Goal: Task Accomplishment & Management: Complete application form

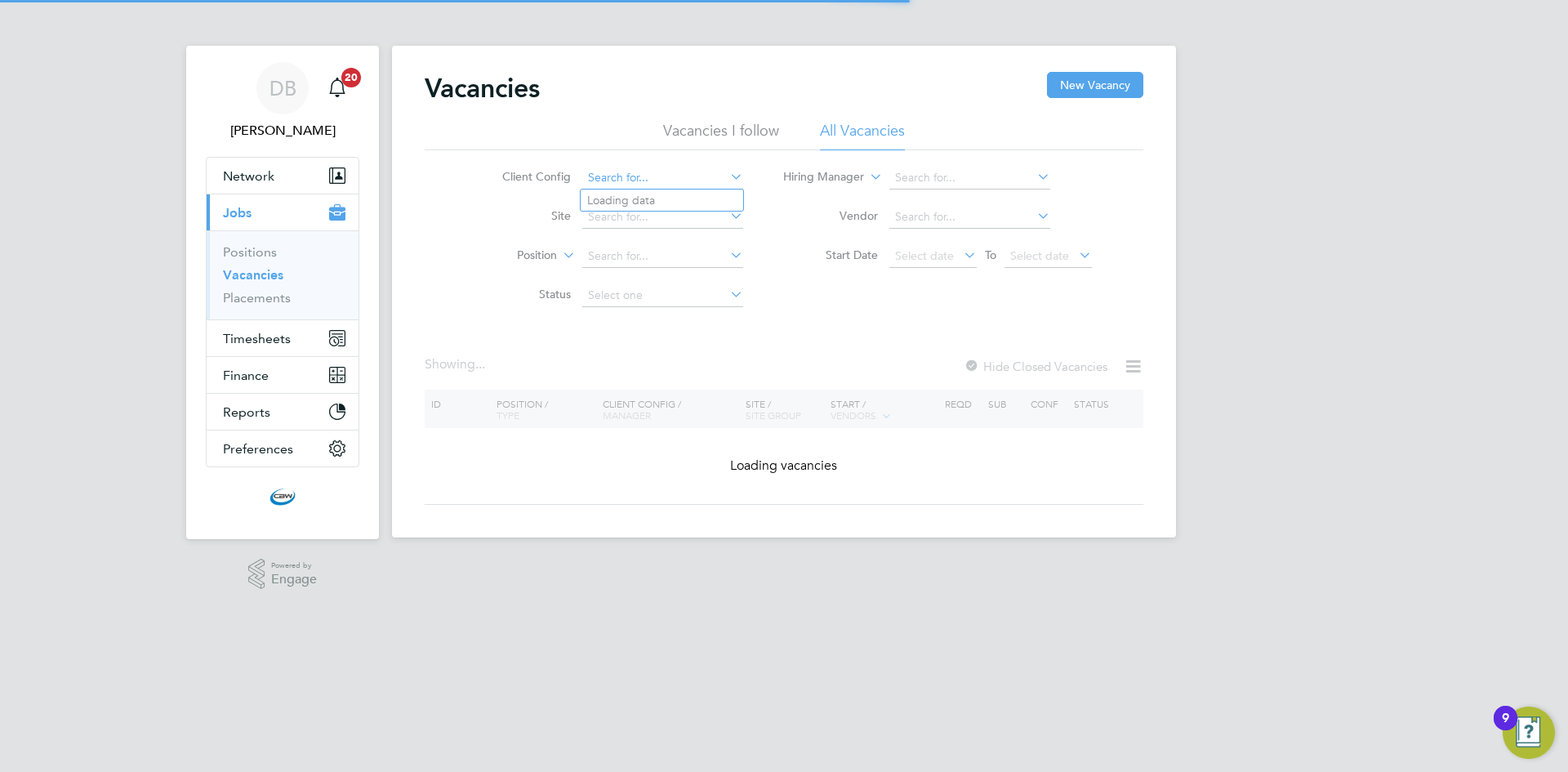
click at [695, 178] on input at bounding box center [662, 178] width 161 height 23
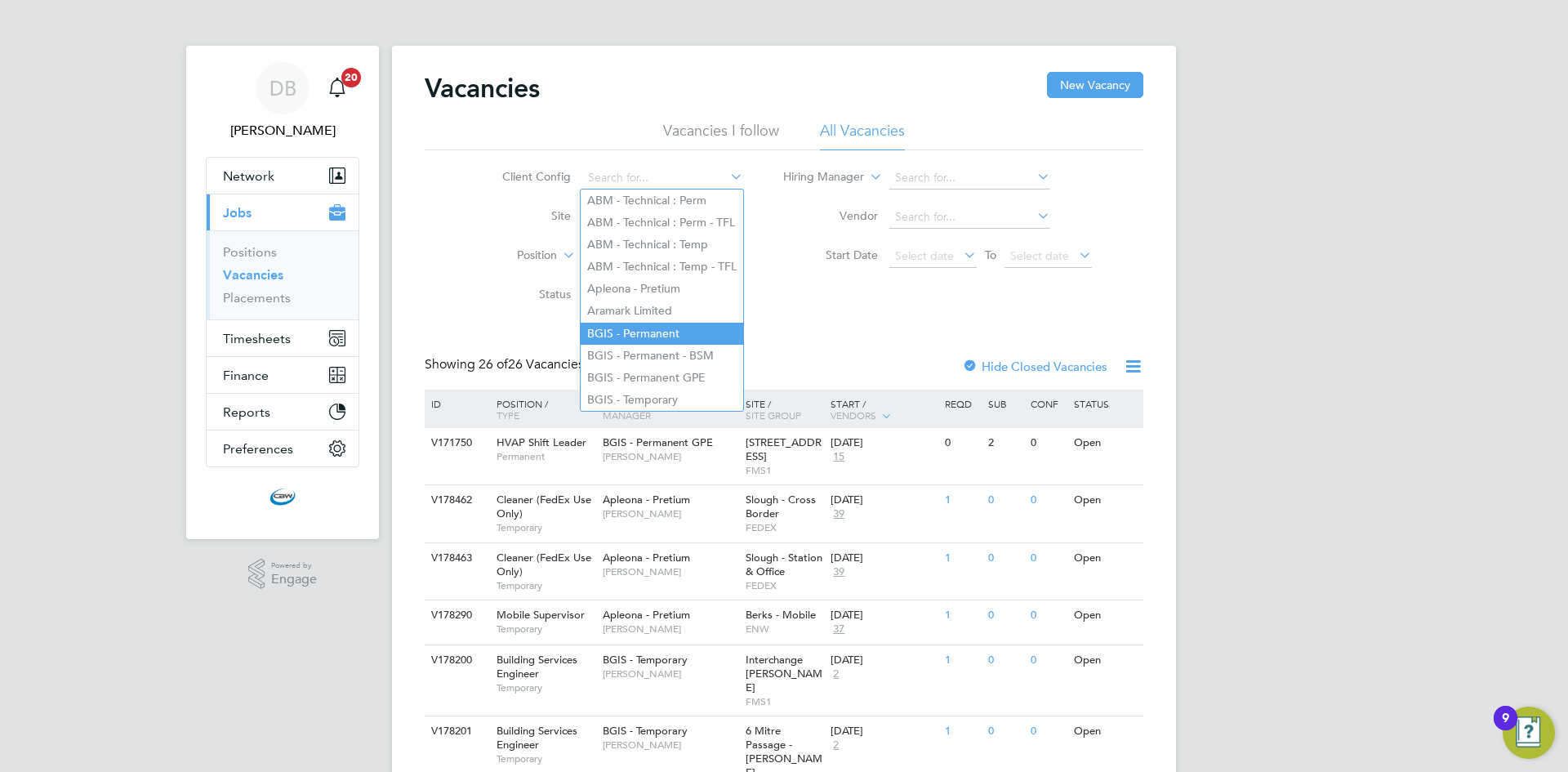
click at [679, 333] on li "BGIS - Permanent" at bounding box center [661, 333] width 163 height 22
type input "BGIS - Permanent"
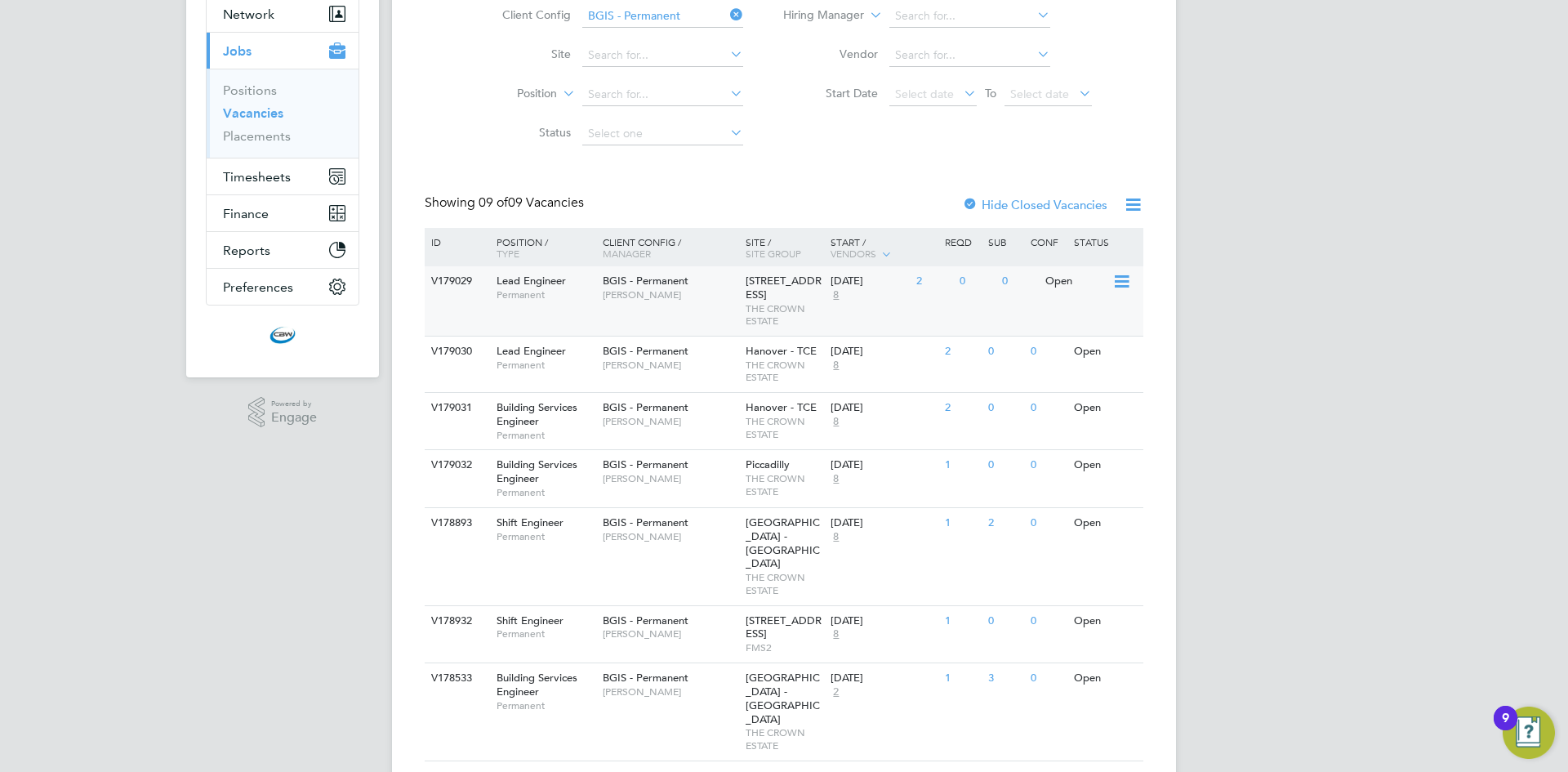
scroll to position [164, 0]
click at [742, 439] on div "Hanover - TCE THE CROWN ESTATE" at bounding box center [784, 419] width 86 height 56
click at [812, 439] on span "THE CROWN ESTATE" at bounding box center [784, 426] width 78 height 25
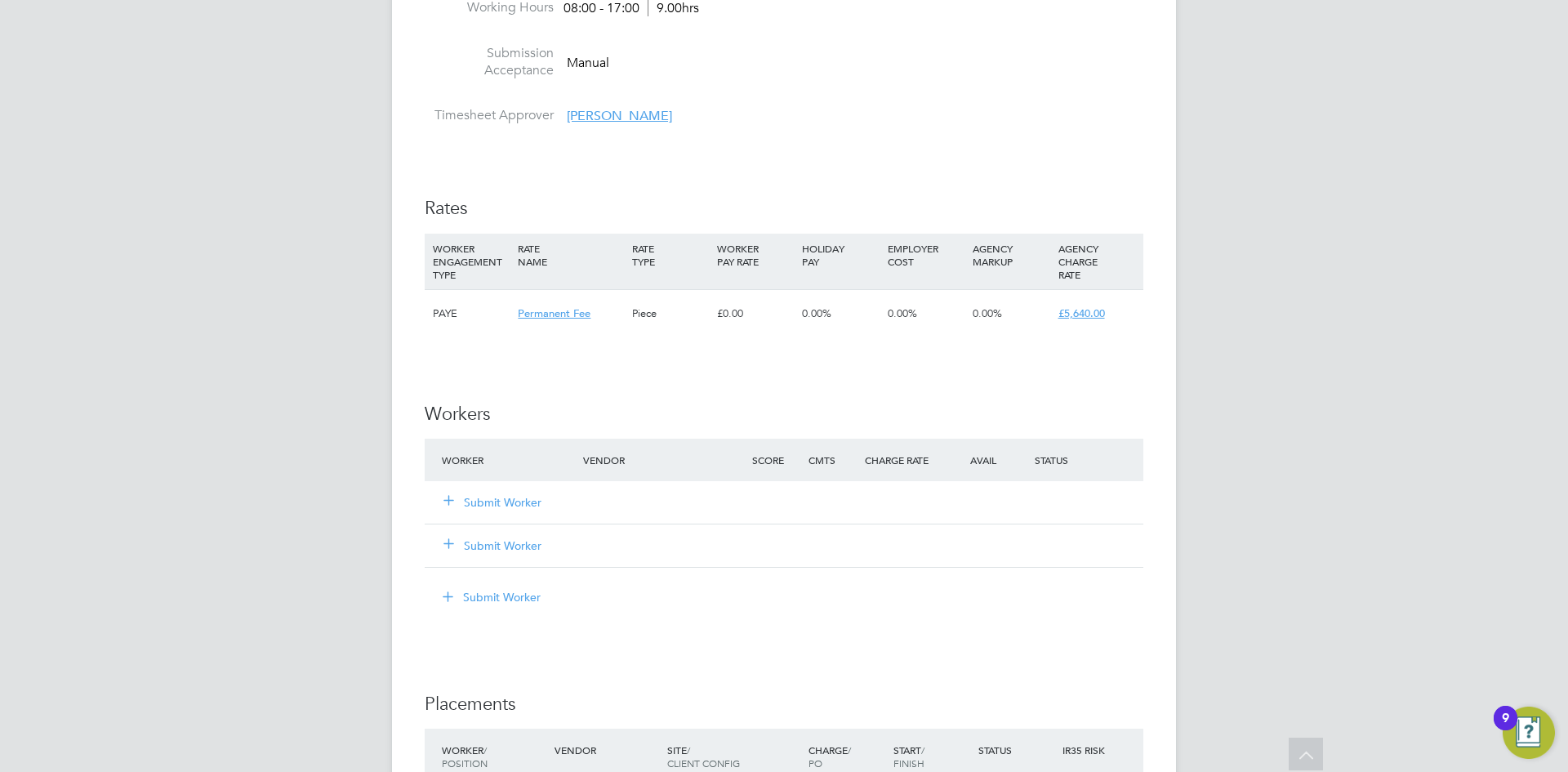
scroll to position [1879, 0]
click at [495, 509] on button "Submit Worker" at bounding box center [493, 501] width 98 height 16
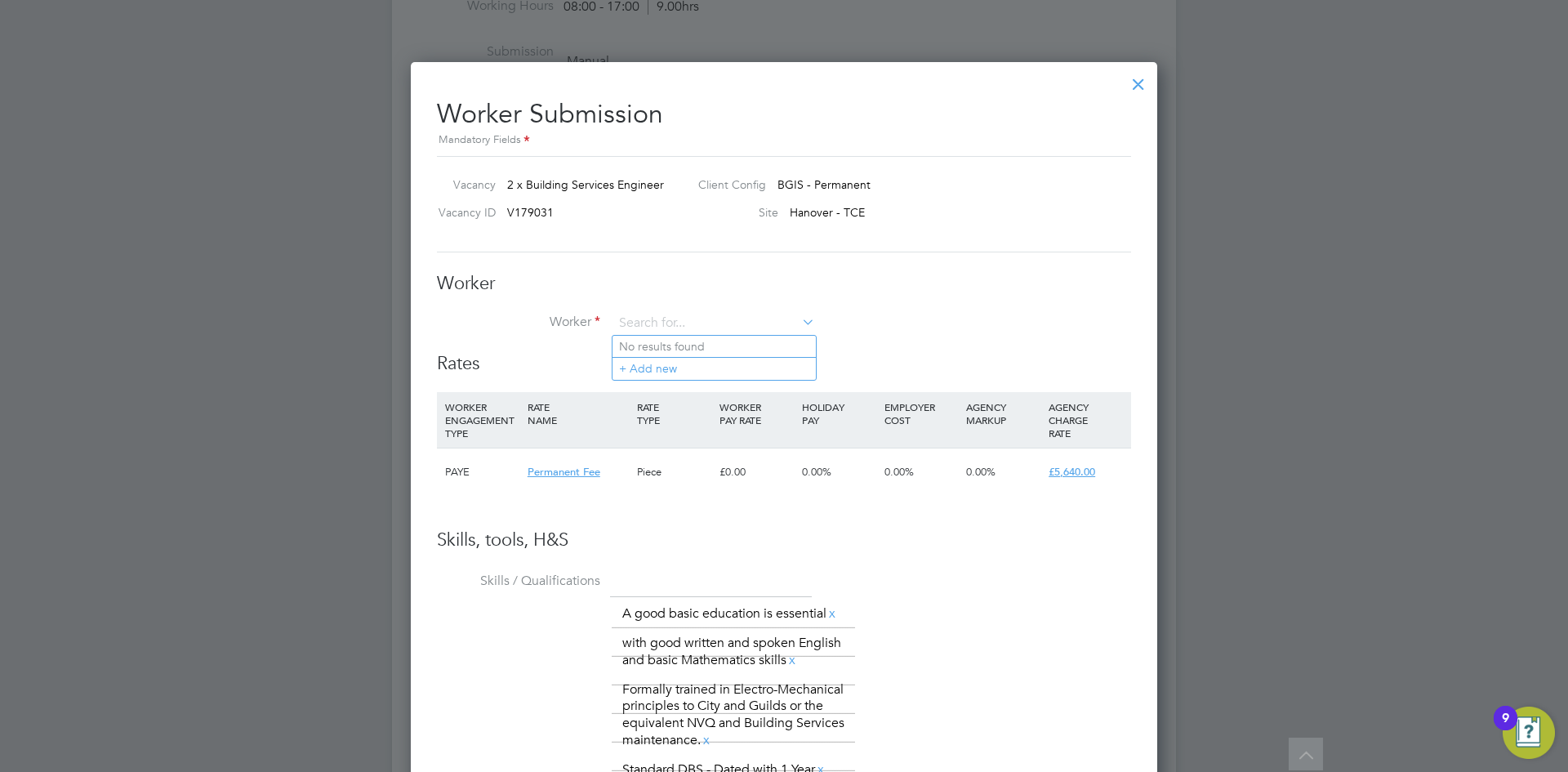
scroll to position [1960, 0]
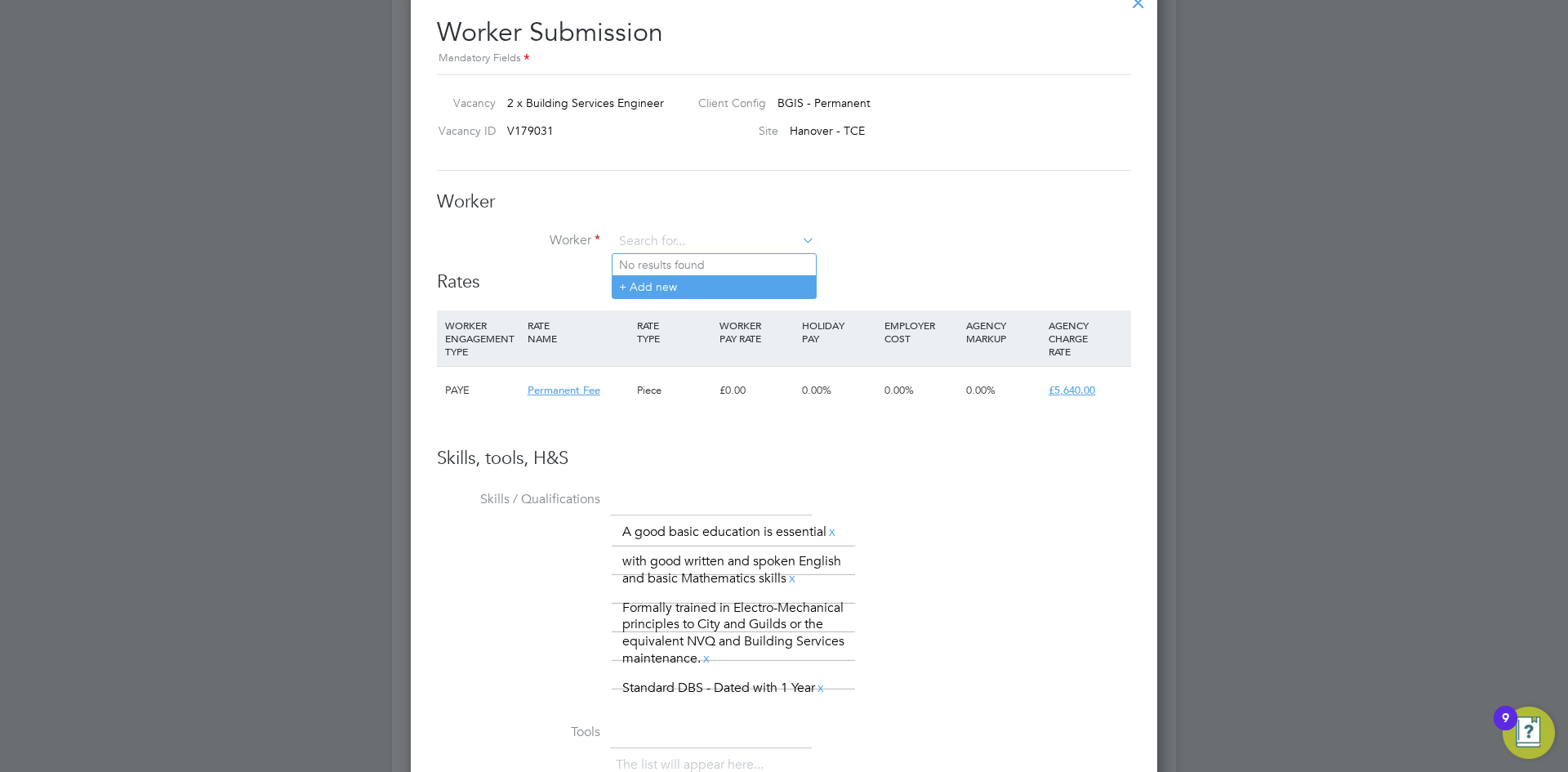
click at [680, 278] on li "+ Add new" at bounding box center [714, 286] width 203 height 22
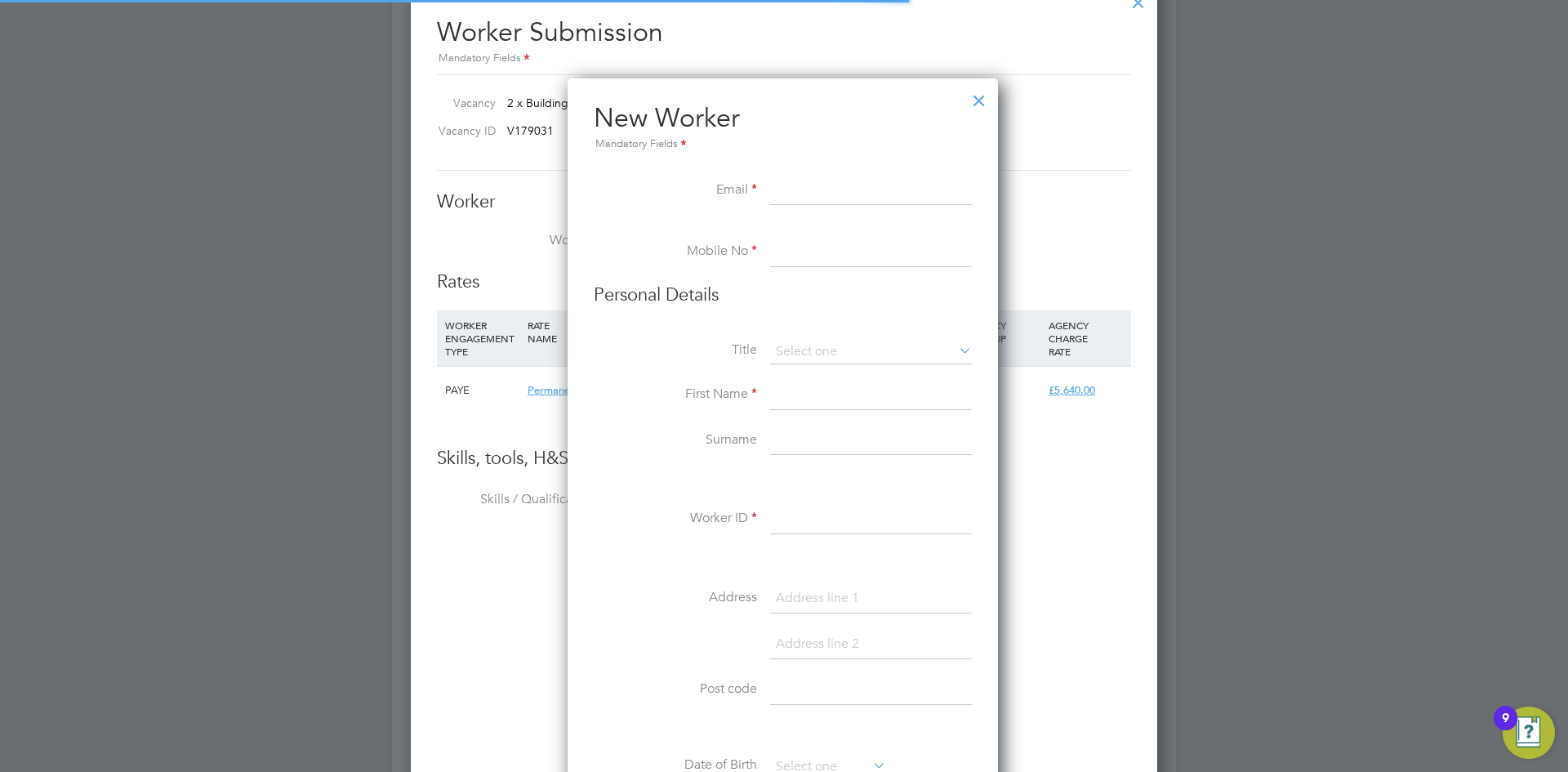
scroll to position [1390, 433]
paste input "asifb40@gmail.com"
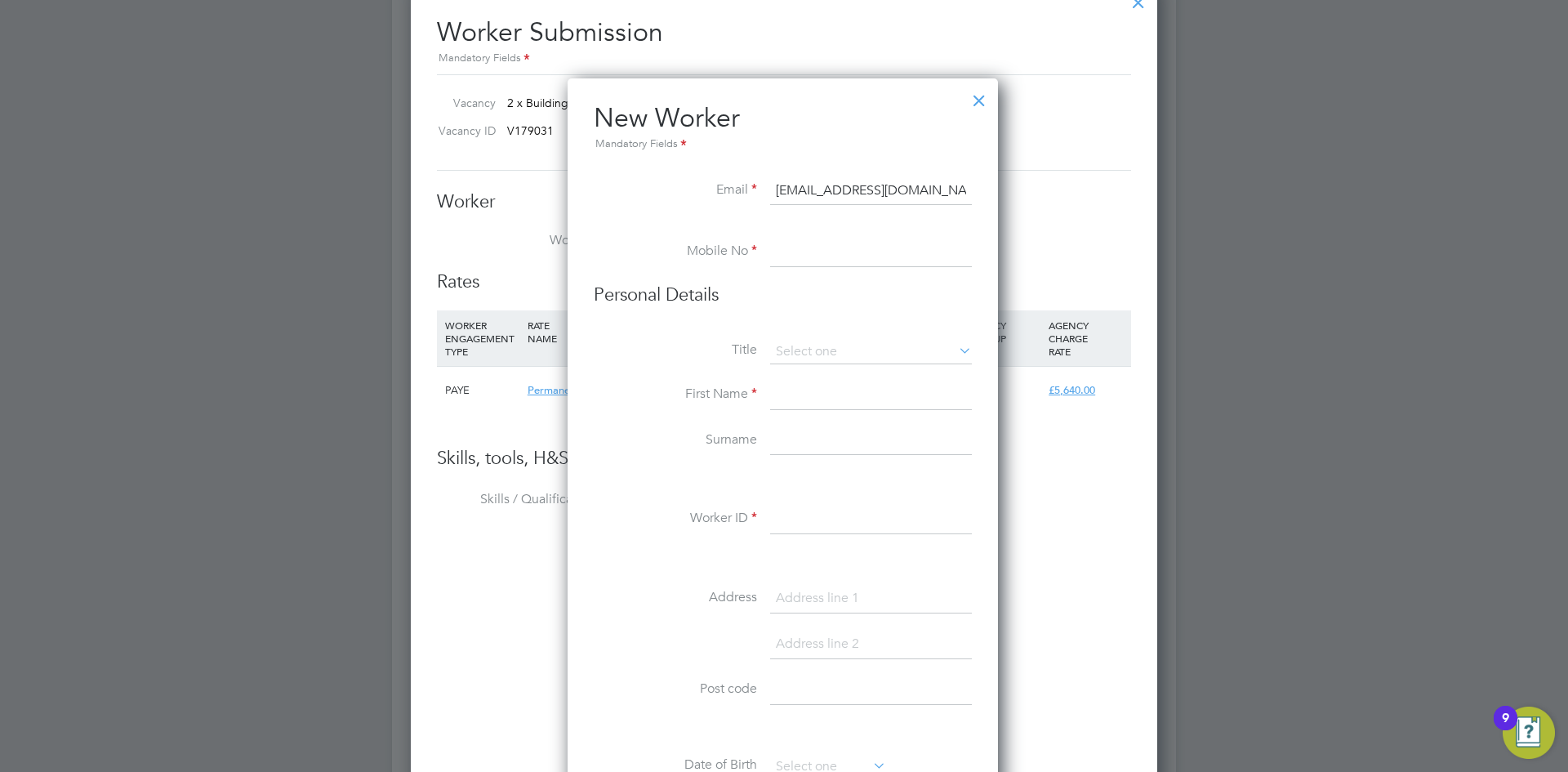
type input "asifb40@gmail.com"
click at [863, 246] on input at bounding box center [871, 252] width 201 height 29
paste input "7392 995185"
type input "07392 995185"
click at [813, 405] on input at bounding box center [871, 395] width 201 height 29
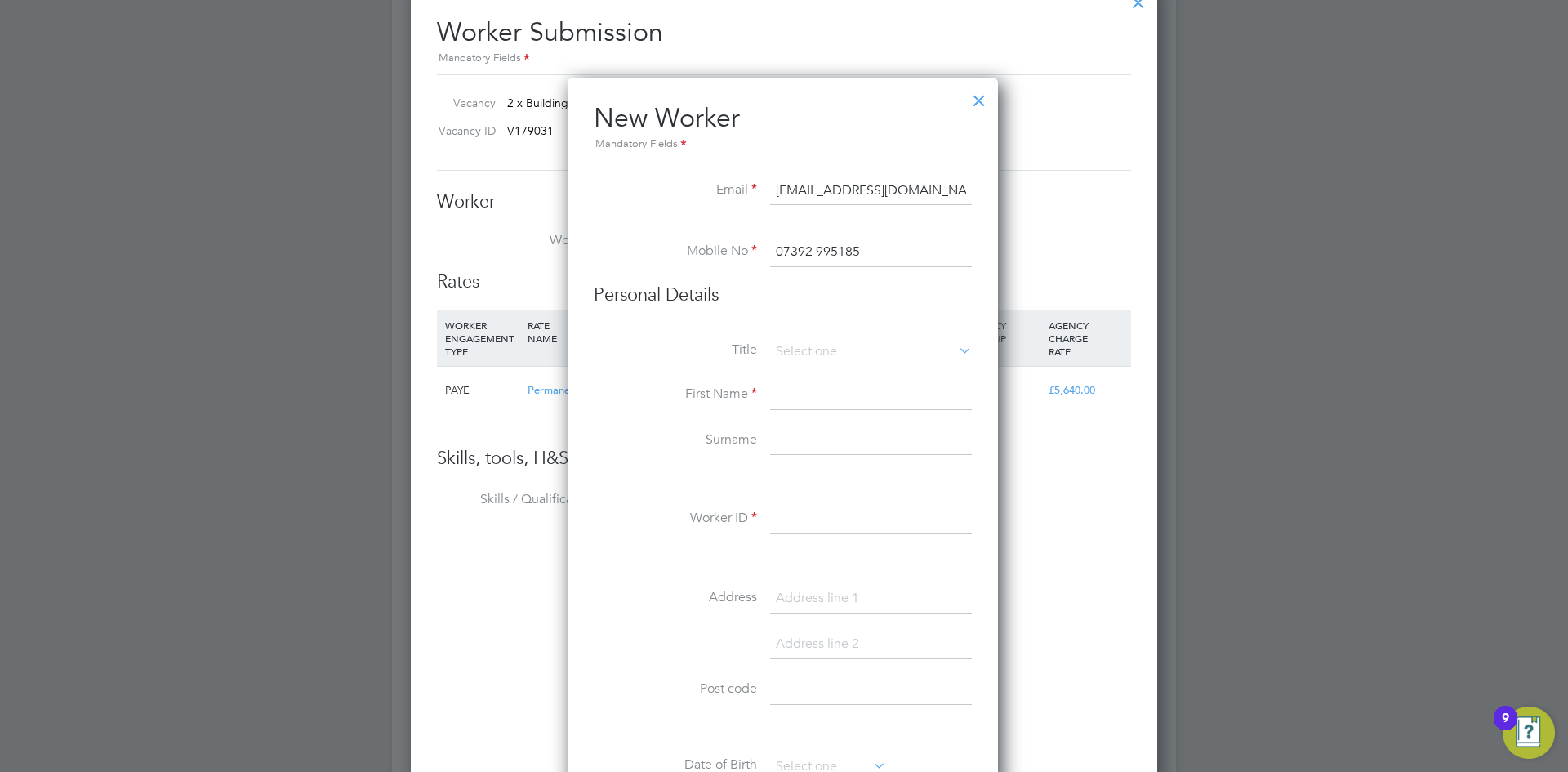
paste input "Muhammad"
type input "Muhammad"
click at [800, 445] on input at bounding box center [871, 441] width 201 height 29
paste input "Bhatti"
type input "Bhatti"
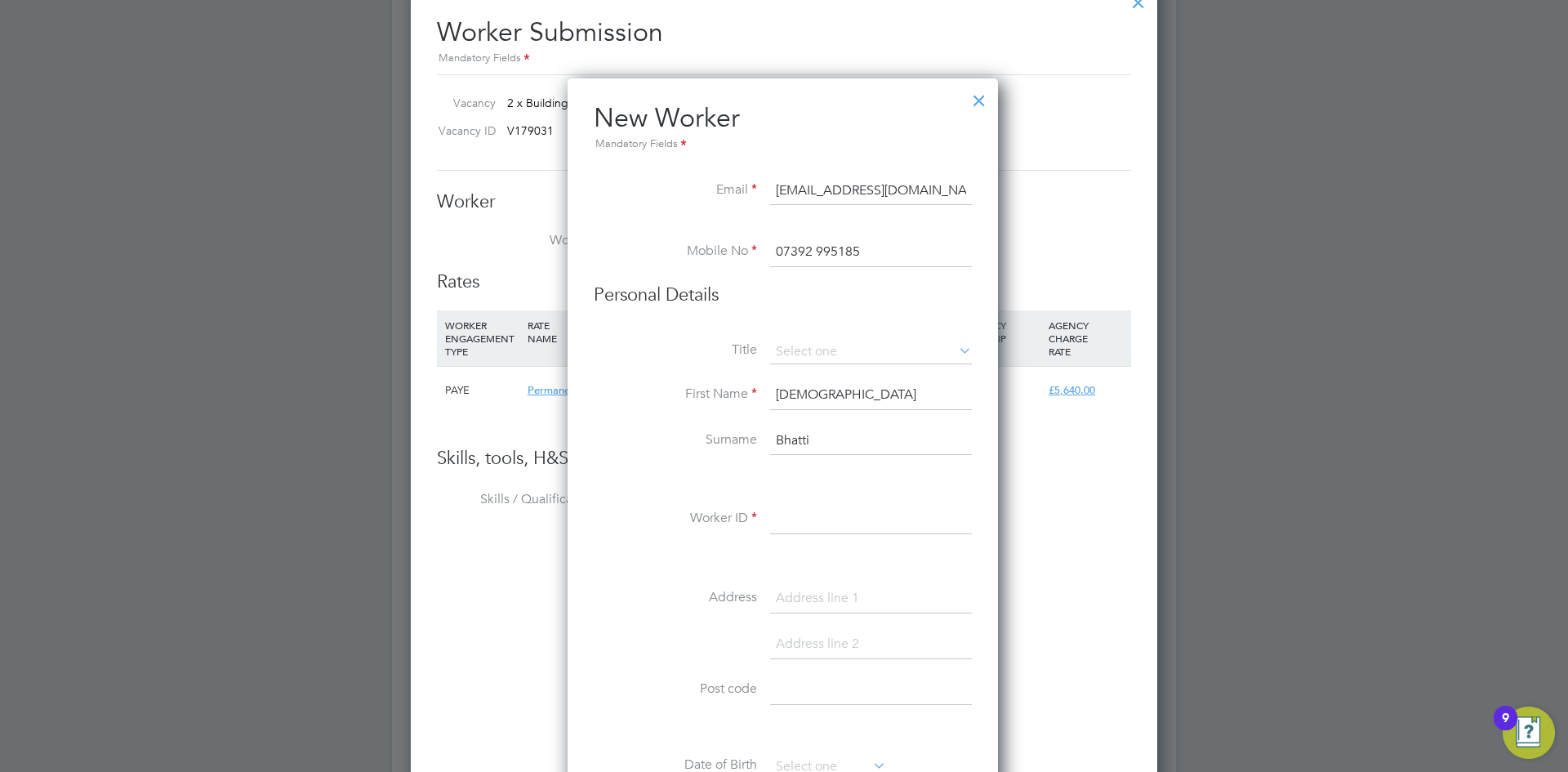
click at [800, 522] on input at bounding box center [871, 520] width 201 height 29
paste input "Bhatti"
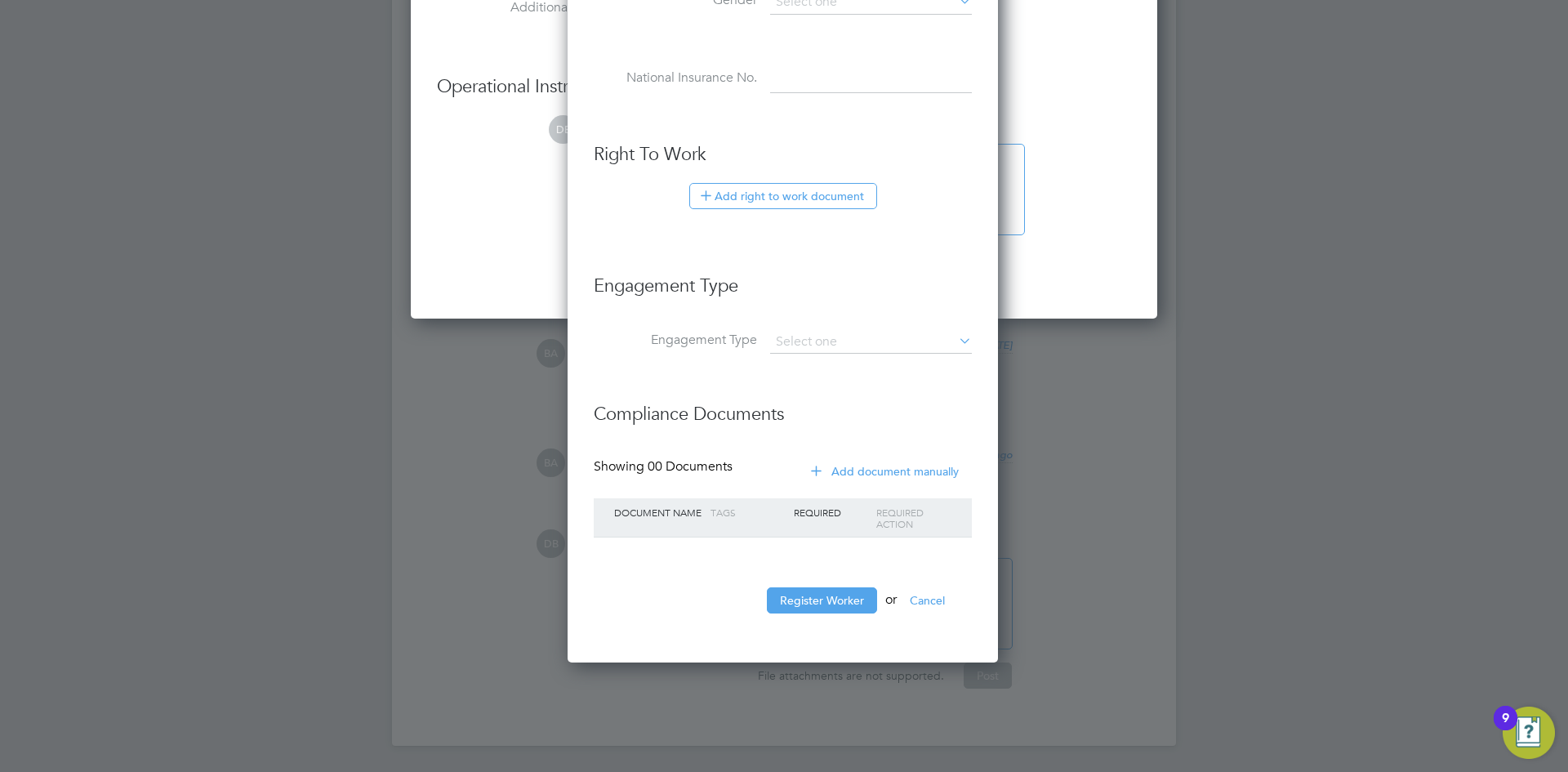
scroll to position [2780, 0]
type input "MBhatti001"
click at [858, 587] on button "Register Worker" at bounding box center [822, 600] width 110 height 26
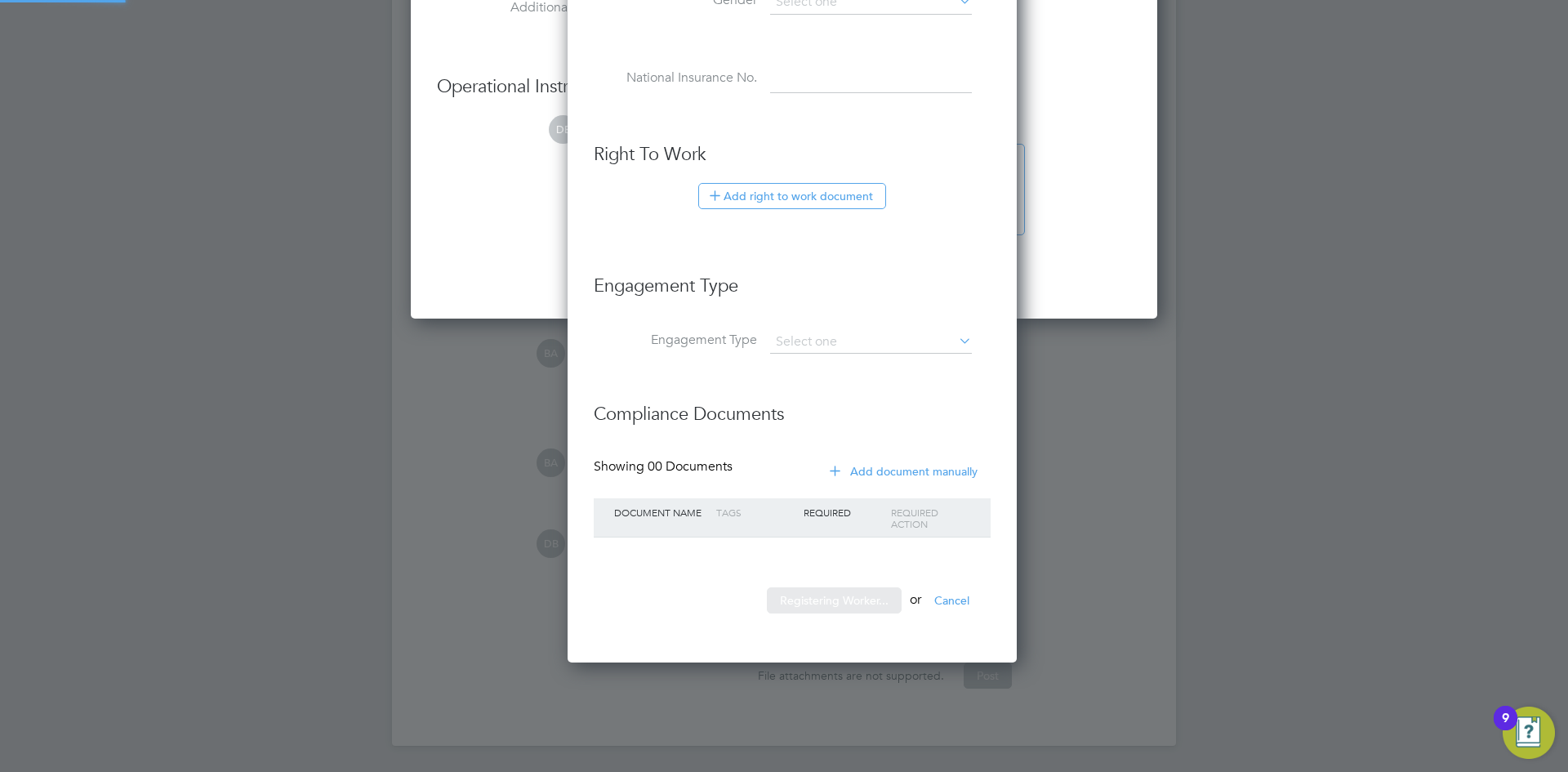
scroll to position [0, 0]
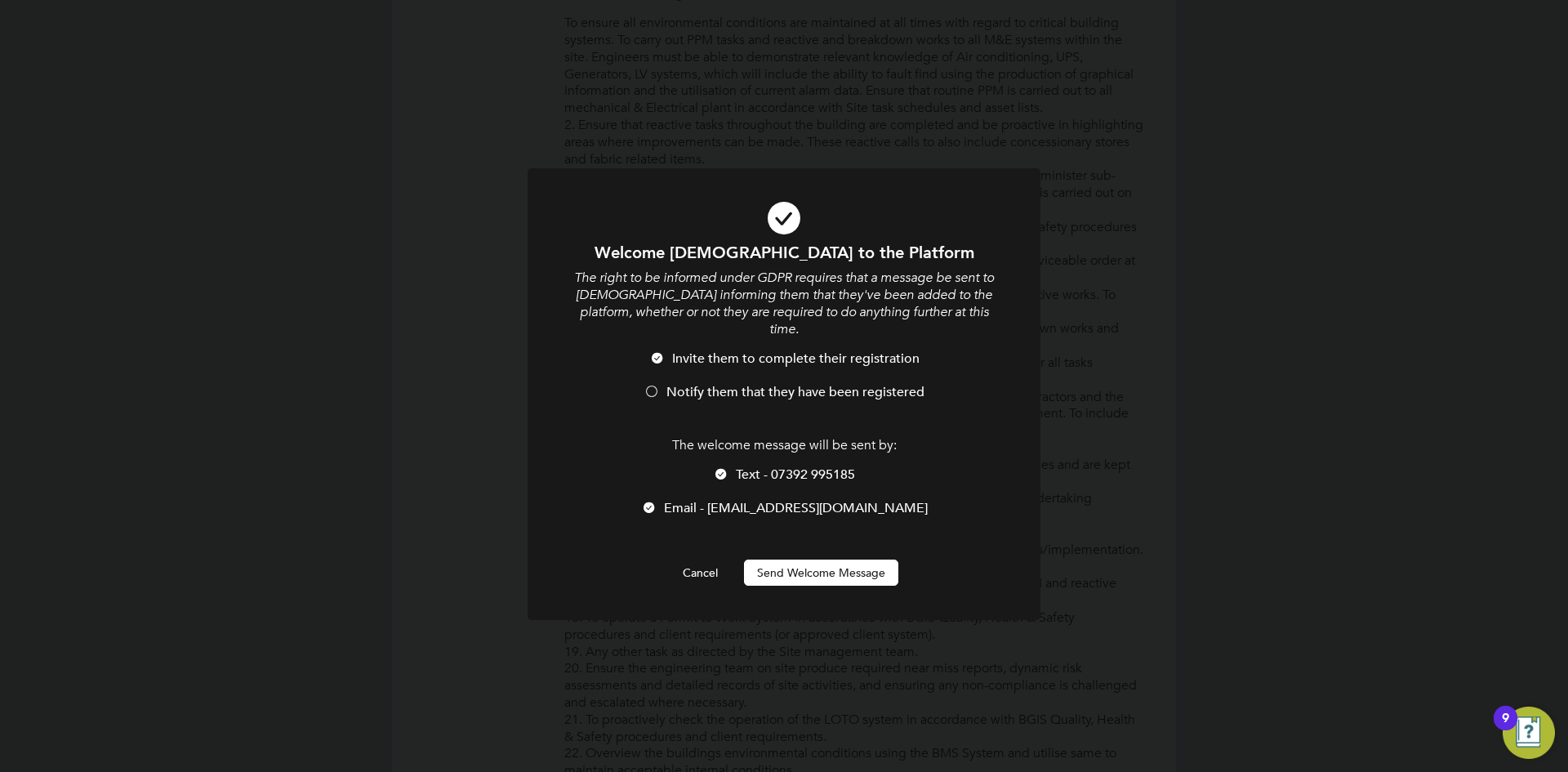
click at [656, 385] on div at bounding box center [651, 393] width 16 height 16
click at [847, 559] on button "Send Welcome Message" at bounding box center [821, 572] width 155 height 26
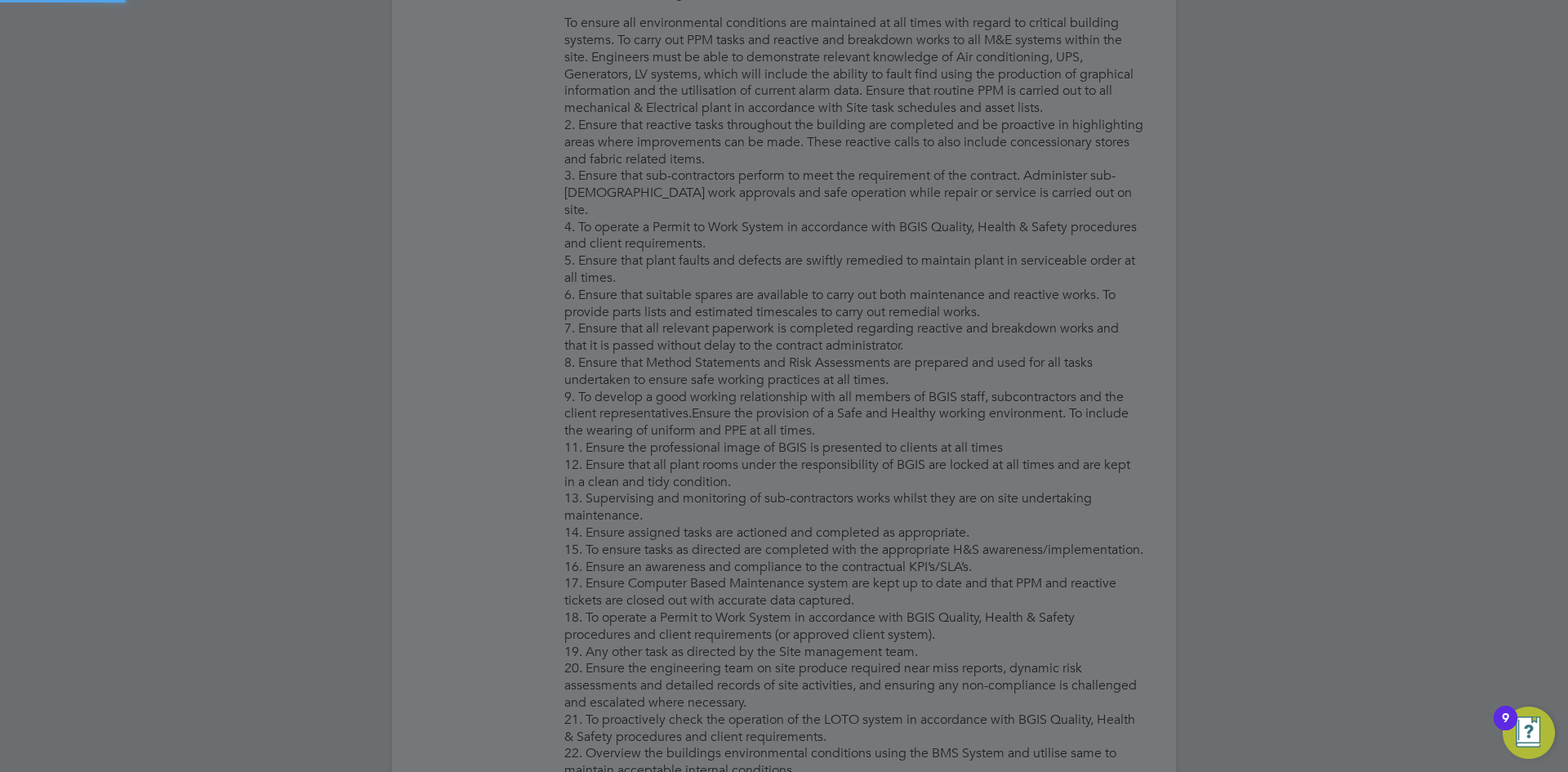
type input "Muhammad Bhatti (MBhatti001)"
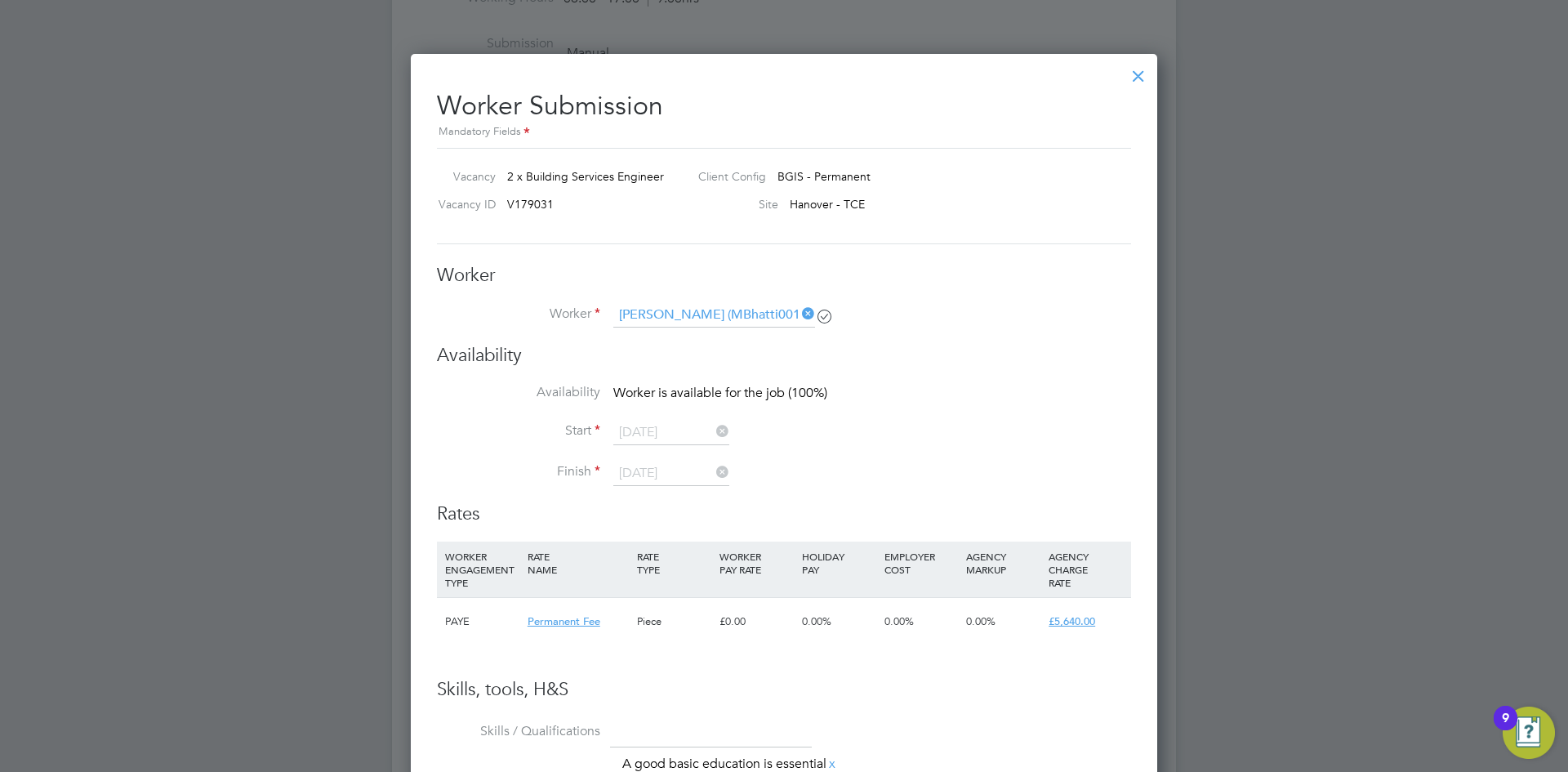
scroll to position [1879, 0]
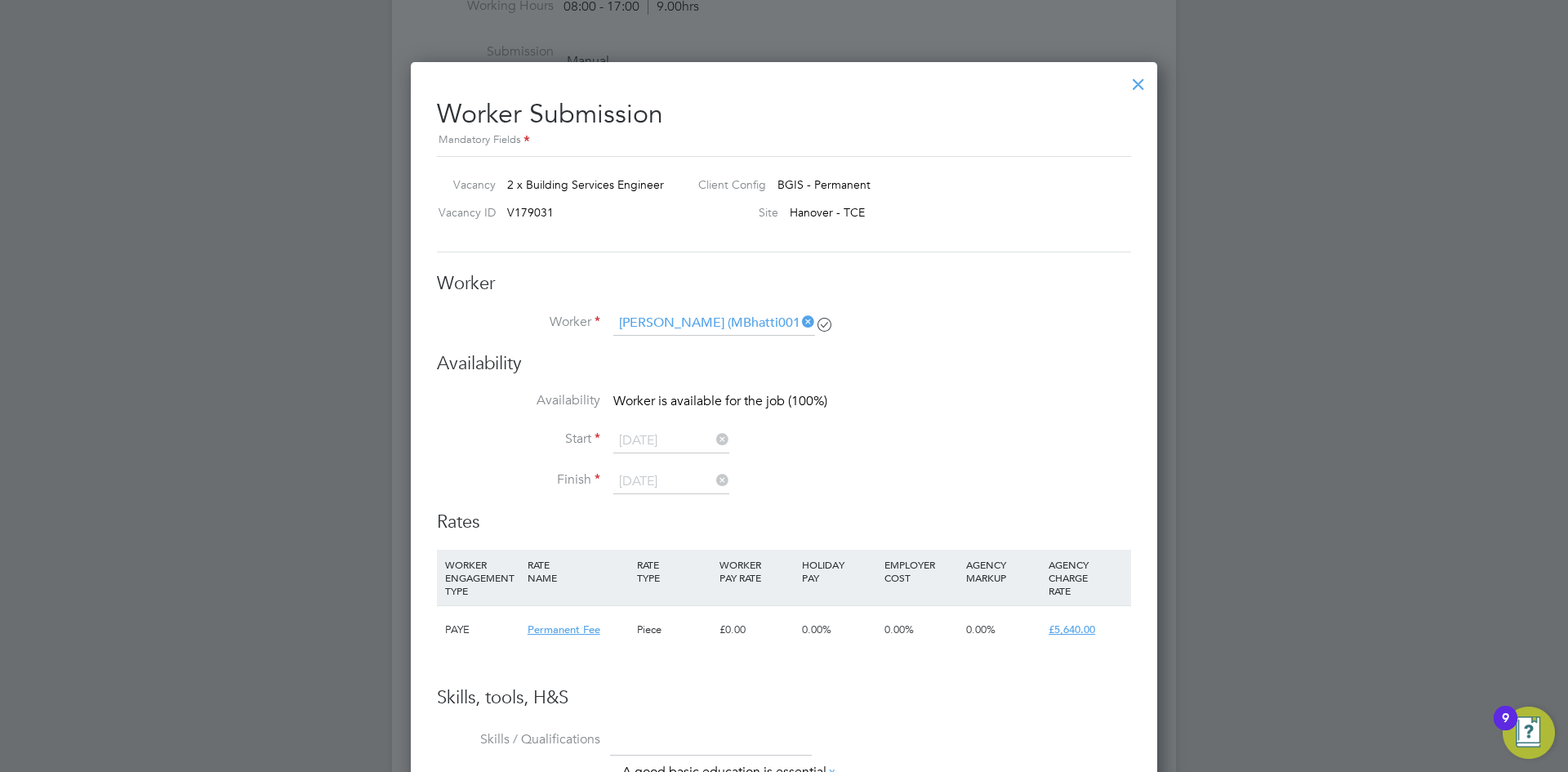
click at [1141, 79] on div at bounding box center [1138, 80] width 29 height 29
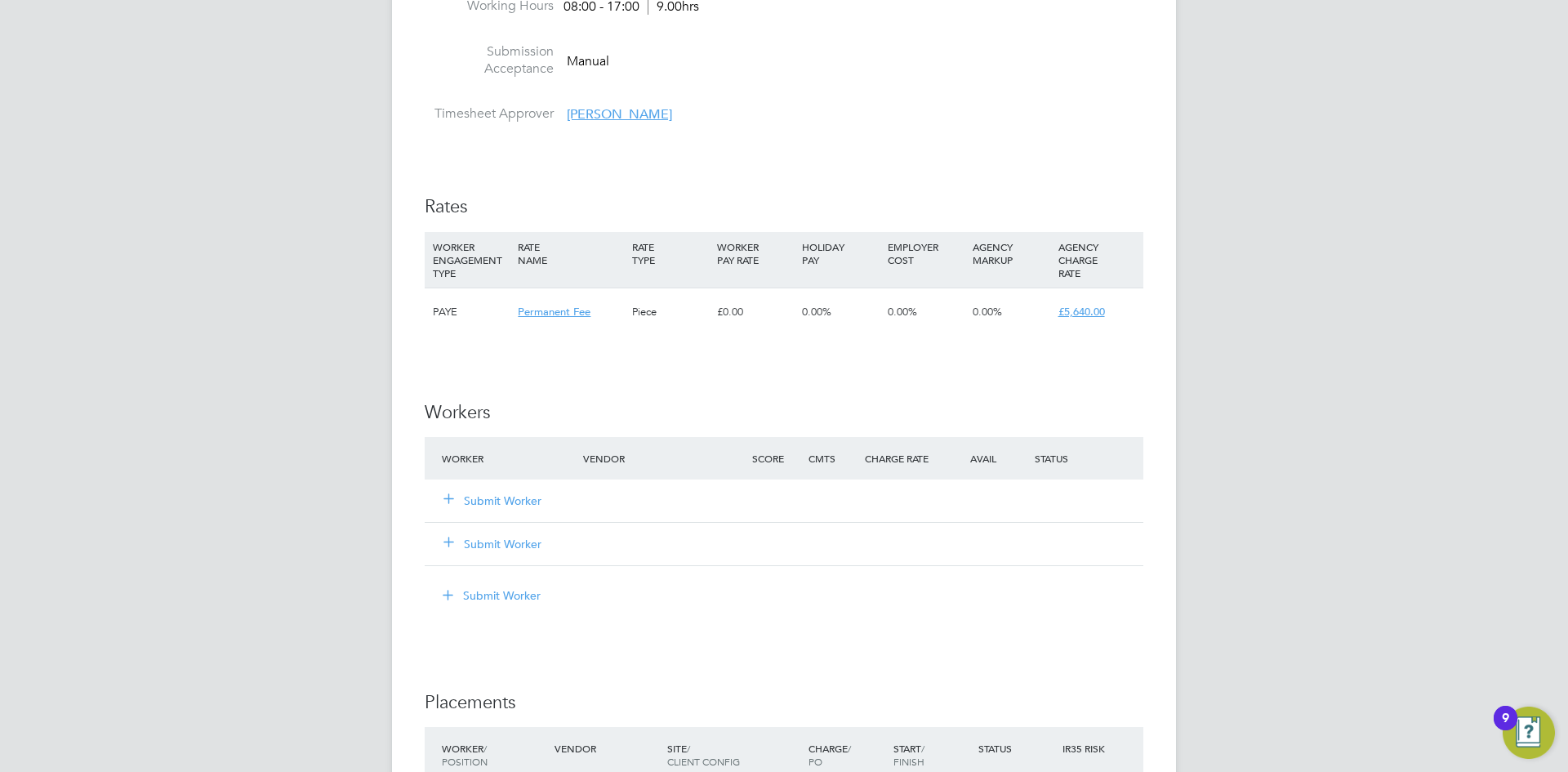
click at [517, 509] on button "Submit Worker" at bounding box center [493, 501] width 98 height 16
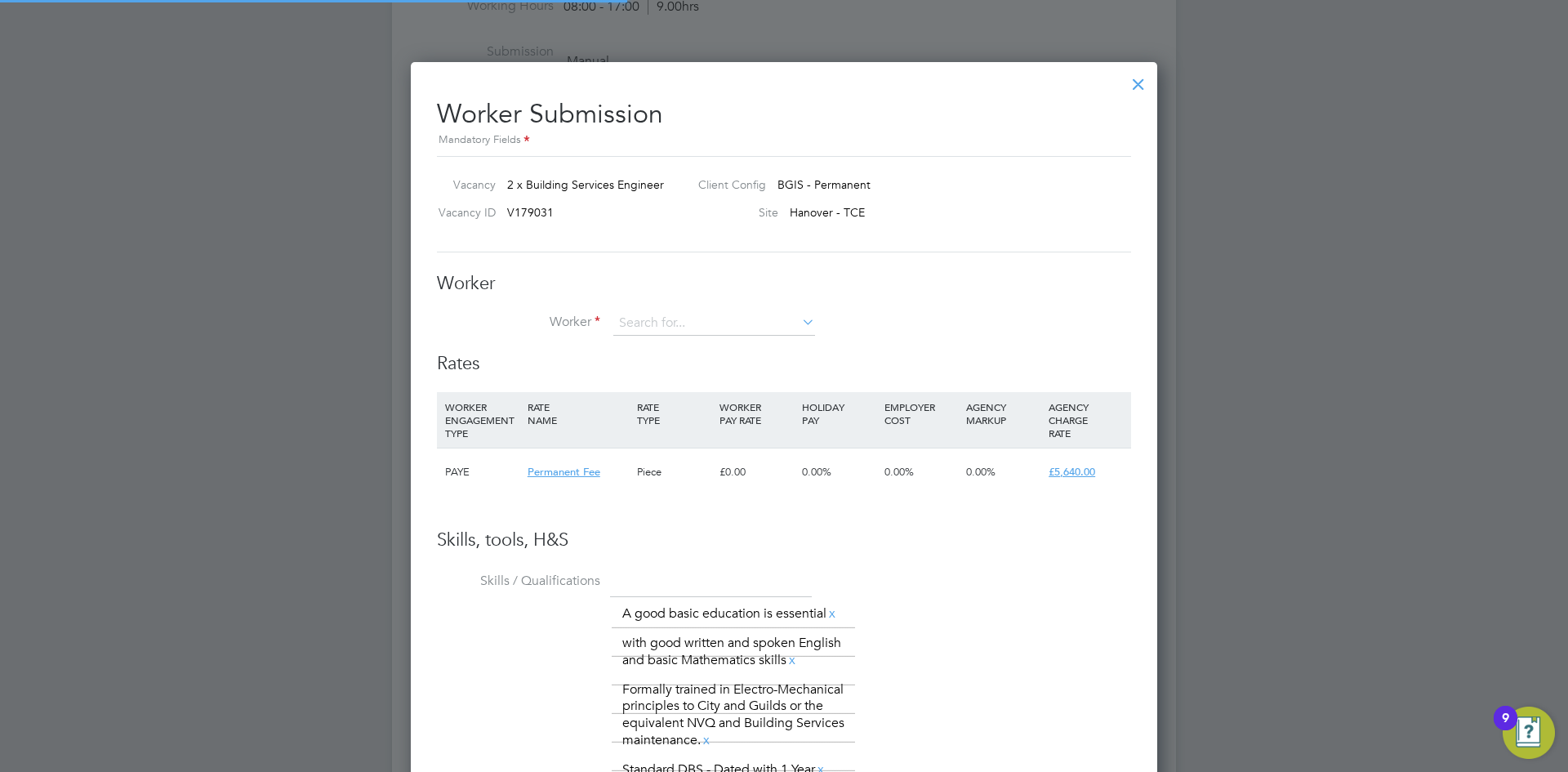
scroll to position [1144, 747]
paste input "Bhatti"
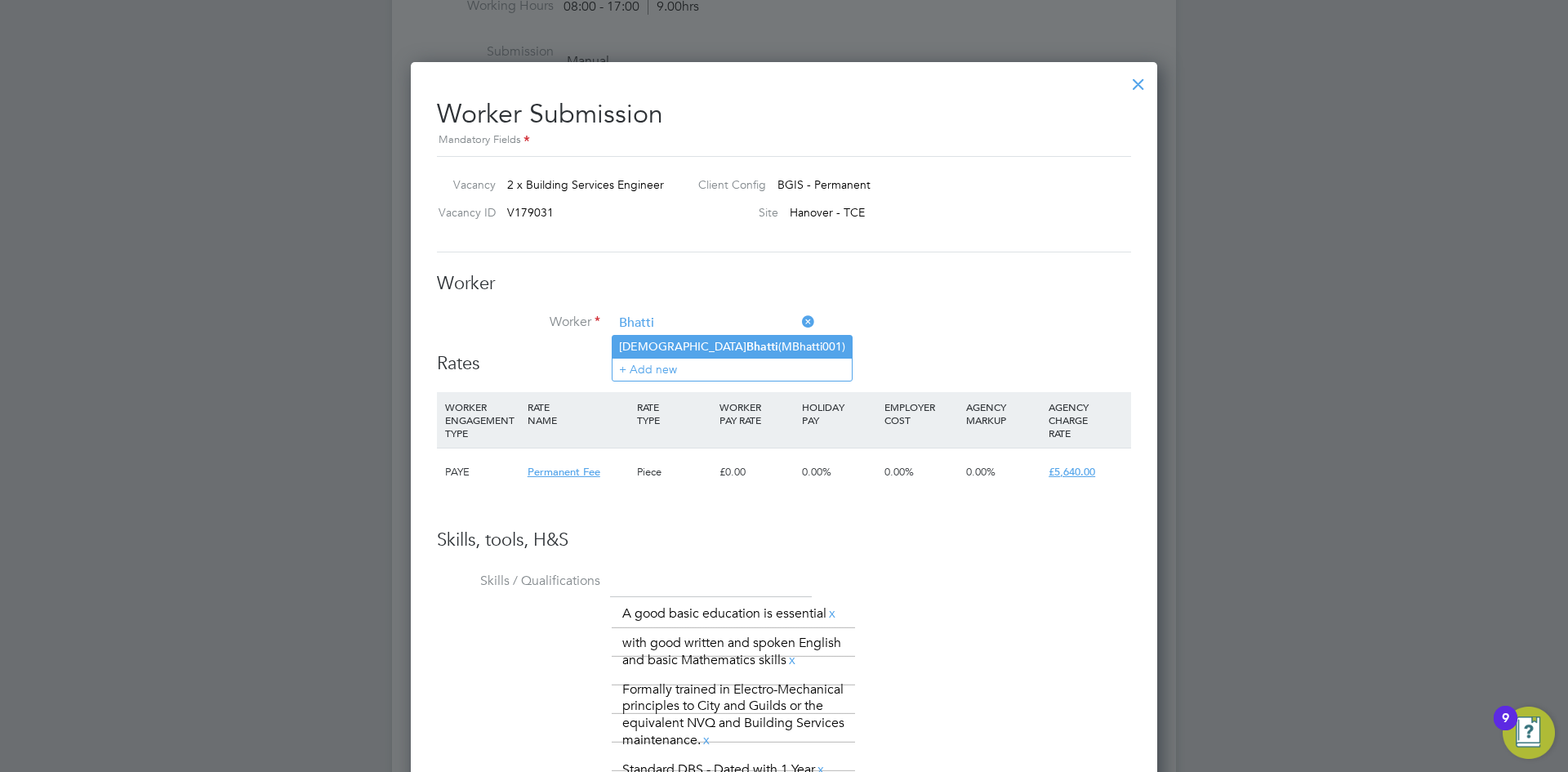
click at [751, 346] on li "Muhammad Bhatti (MBhatti001)" at bounding box center [732, 346] width 239 height 22
type input "Muhammad Bhatti (MBhatti001)"
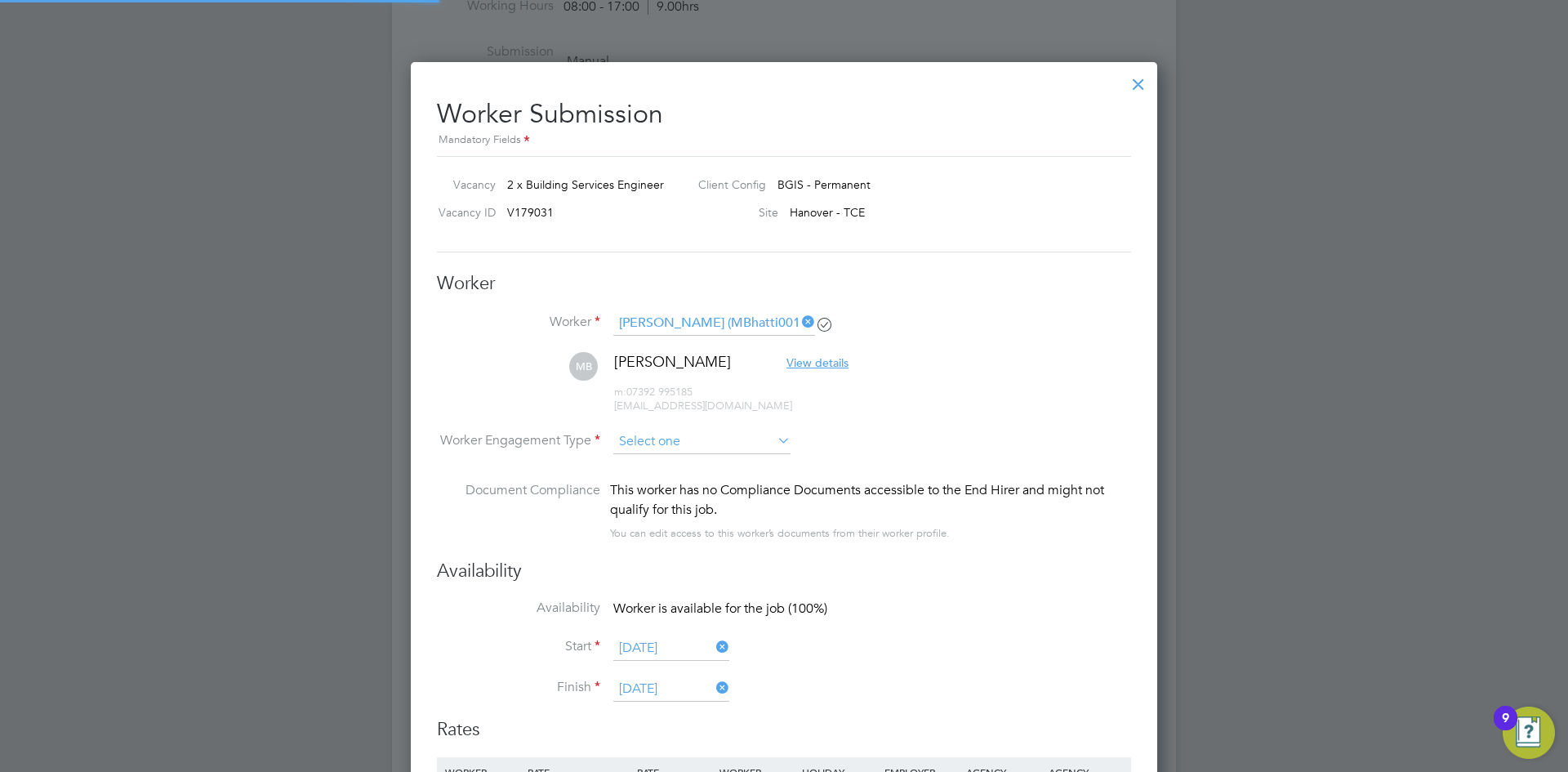
scroll to position [1510, 747]
click at [727, 445] on input at bounding box center [701, 443] width 177 height 25
click at [692, 483] on li "PAYE" at bounding box center [701, 486] width 178 height 21
type input "PAYE"
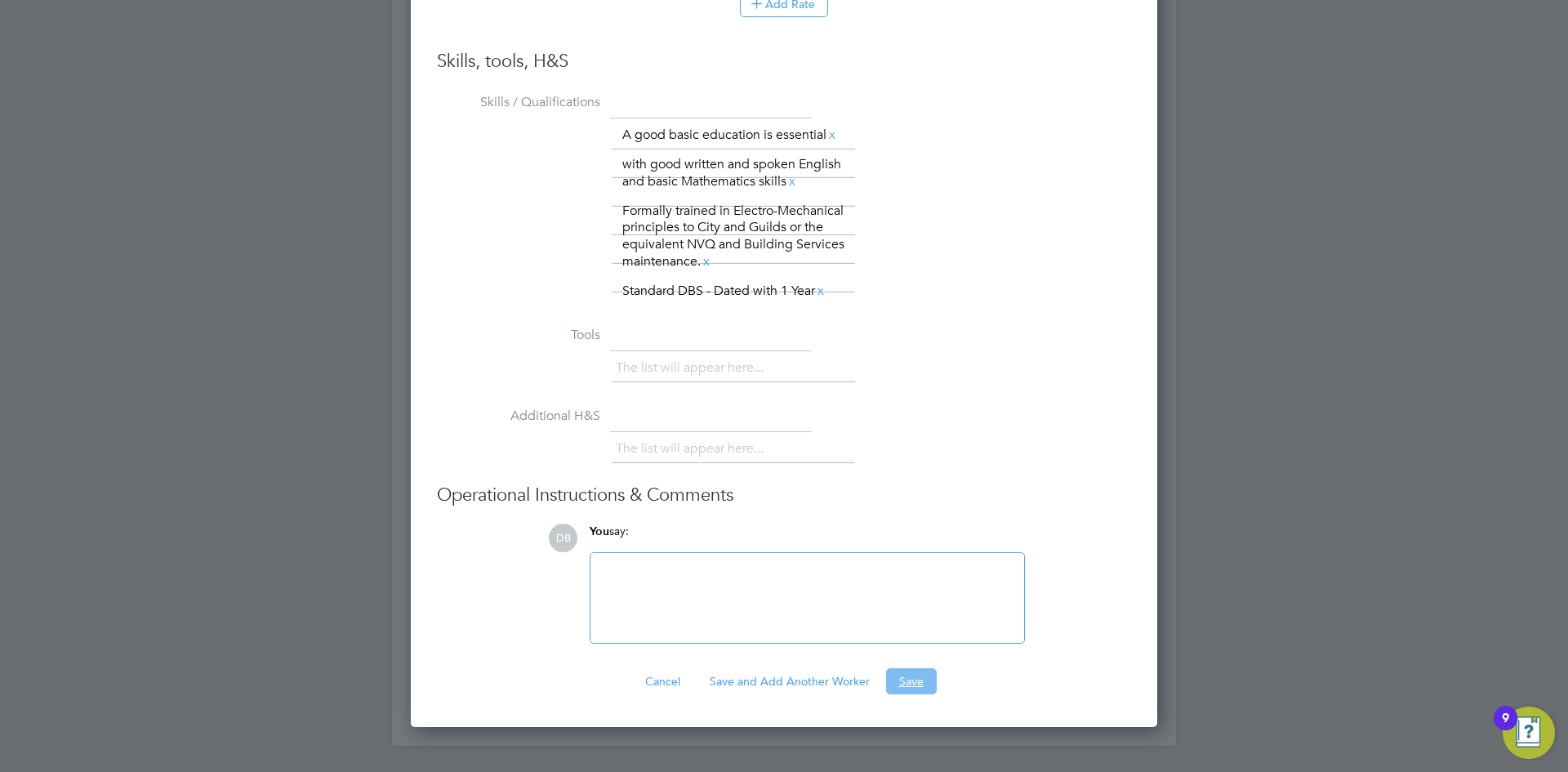
click at [924, 668] on button "Save" at bounding box center [911, 681] width 51 height 26
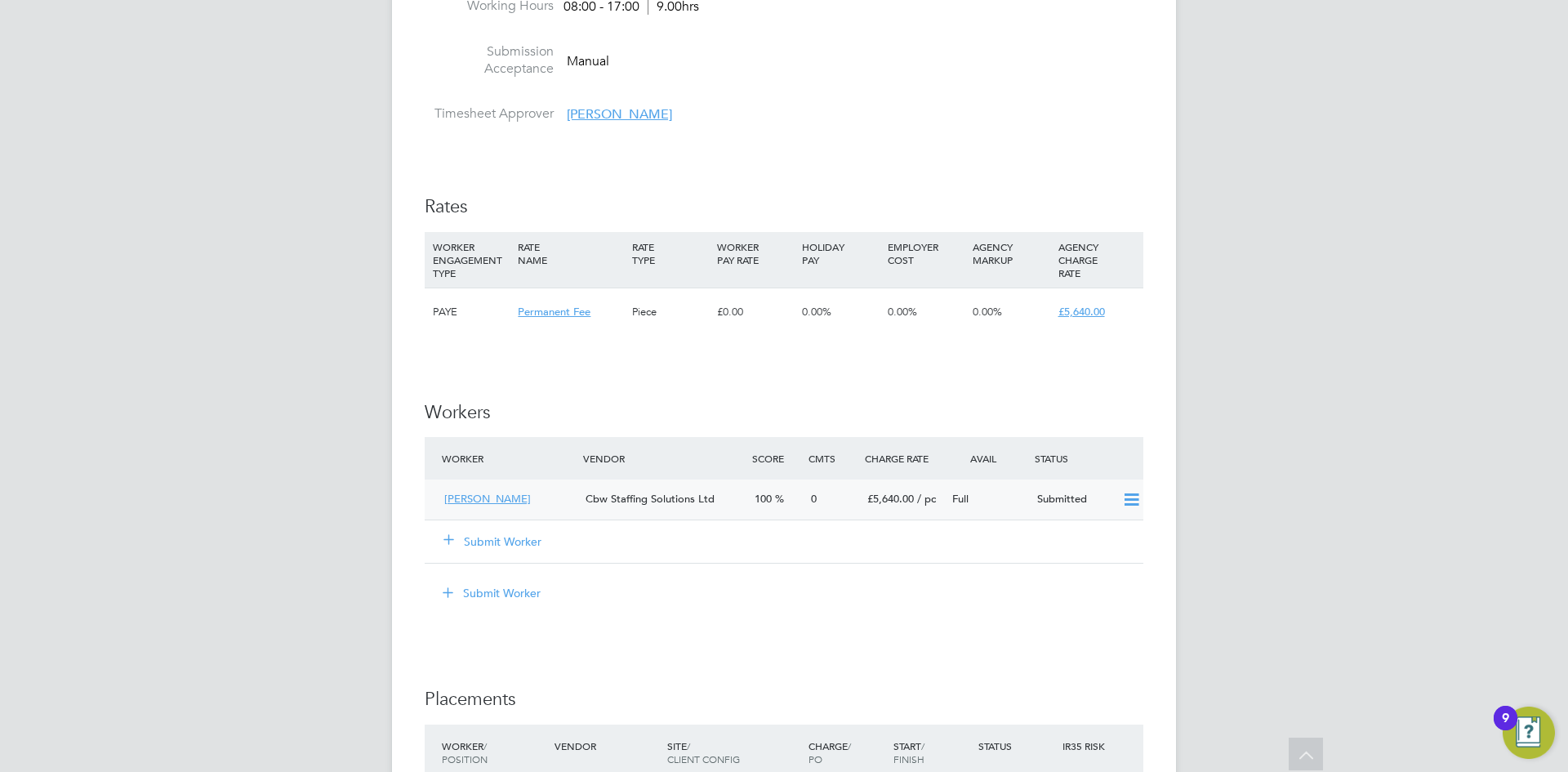
click at [648, 513] on div "Cbw Staffing Solutions Ltd" at bounding box center [663, 499] width 169 height 27
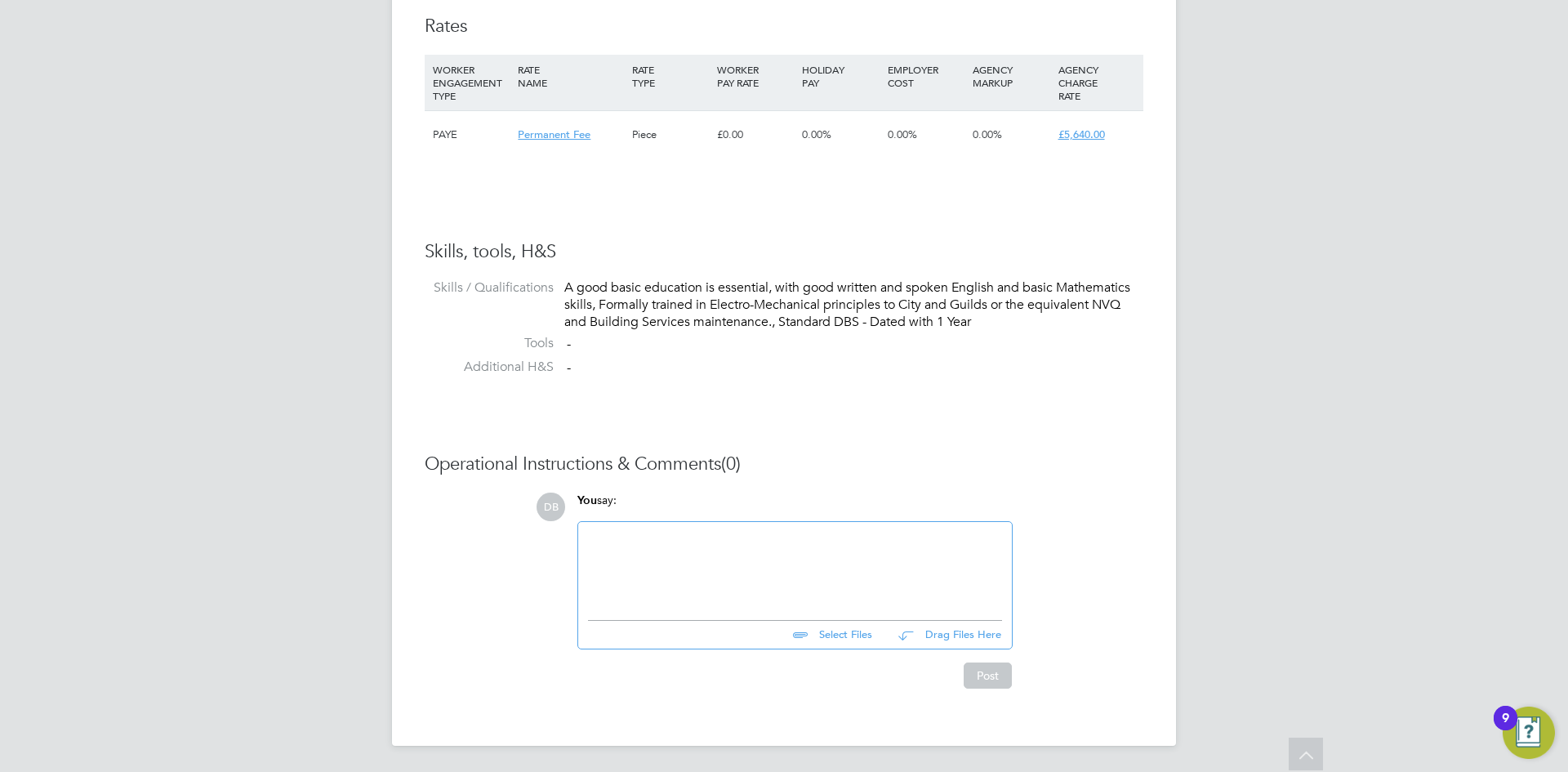
click at [850, 626] on input "file" at bounding box center [879, 632] width 245 height 23
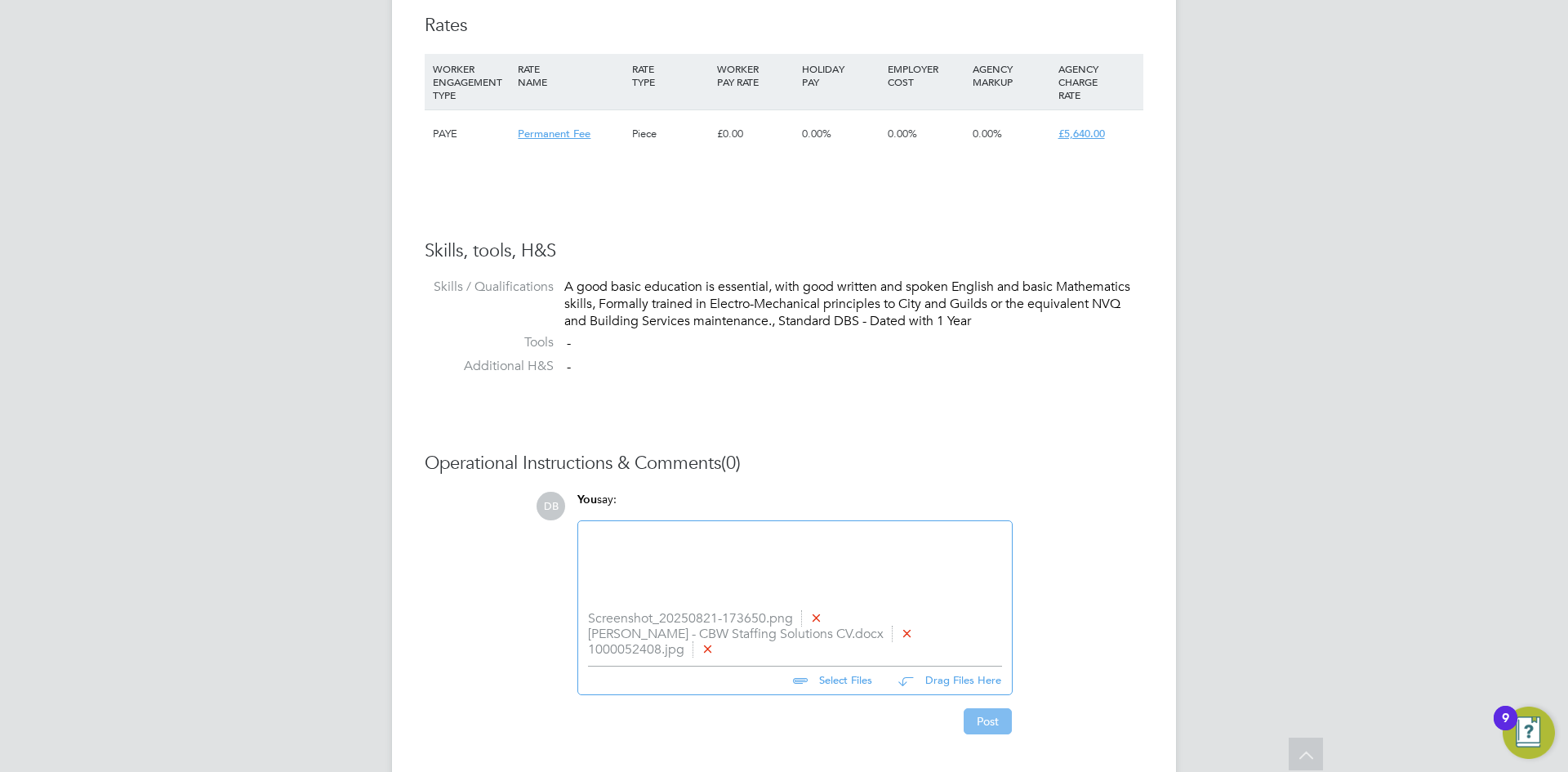
click at [981, 720] on button "Post" at bounding box center [987, 721] width 48 height 26
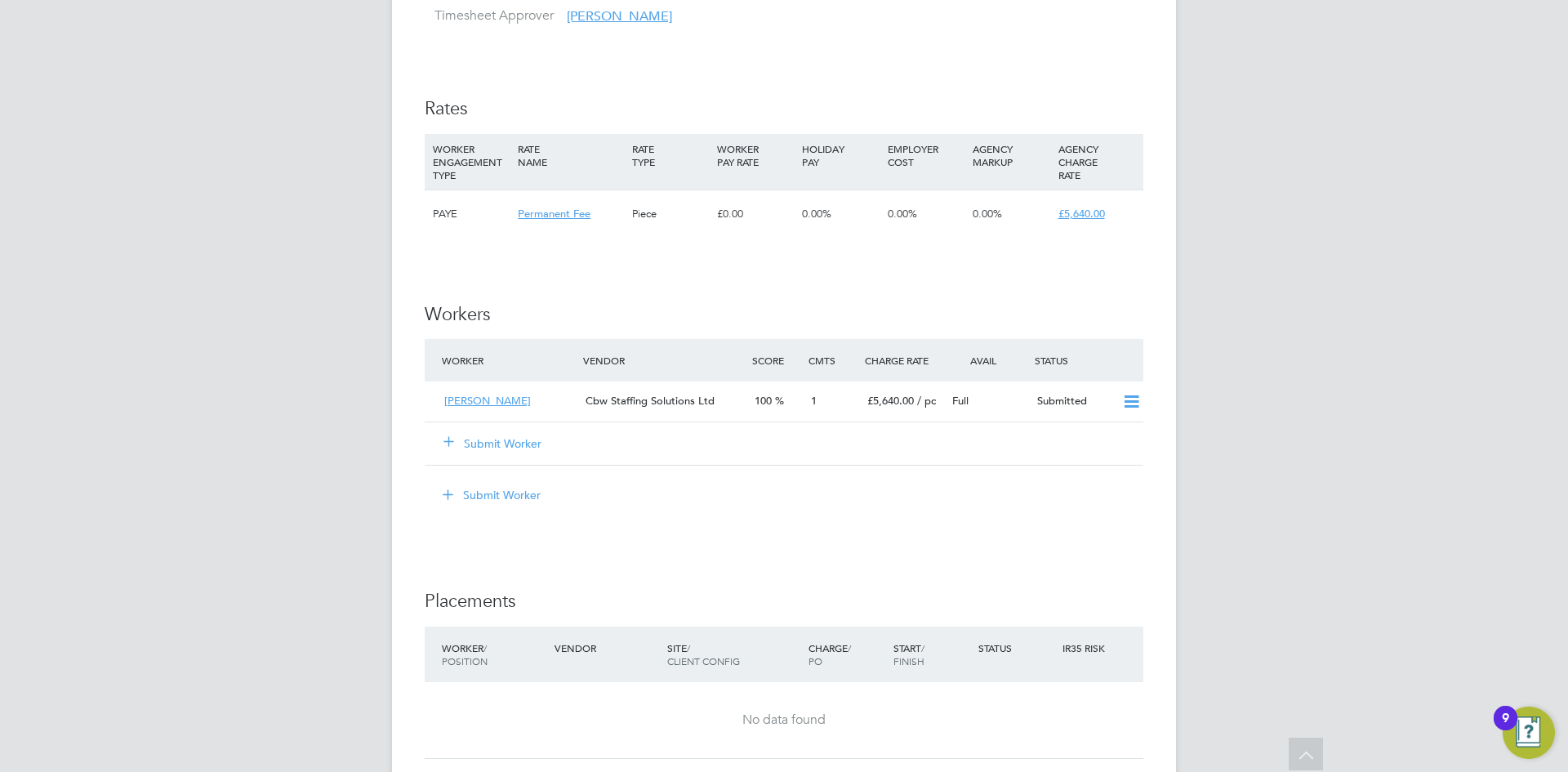
scroll to position [2015, 0]
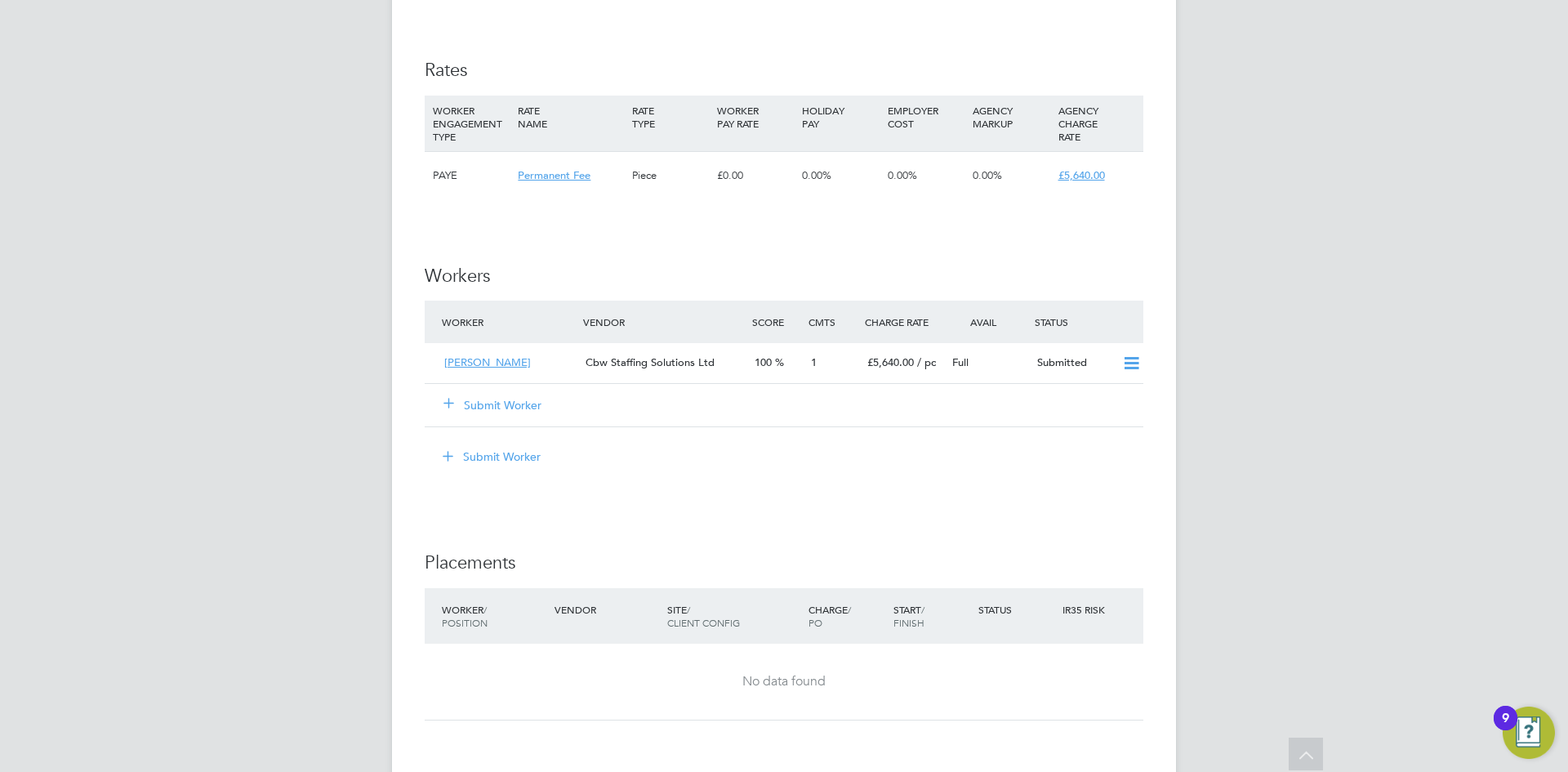
click at [511, 413] on button "Submit Worker" at bounding box center [493, 405] width 98 height 16
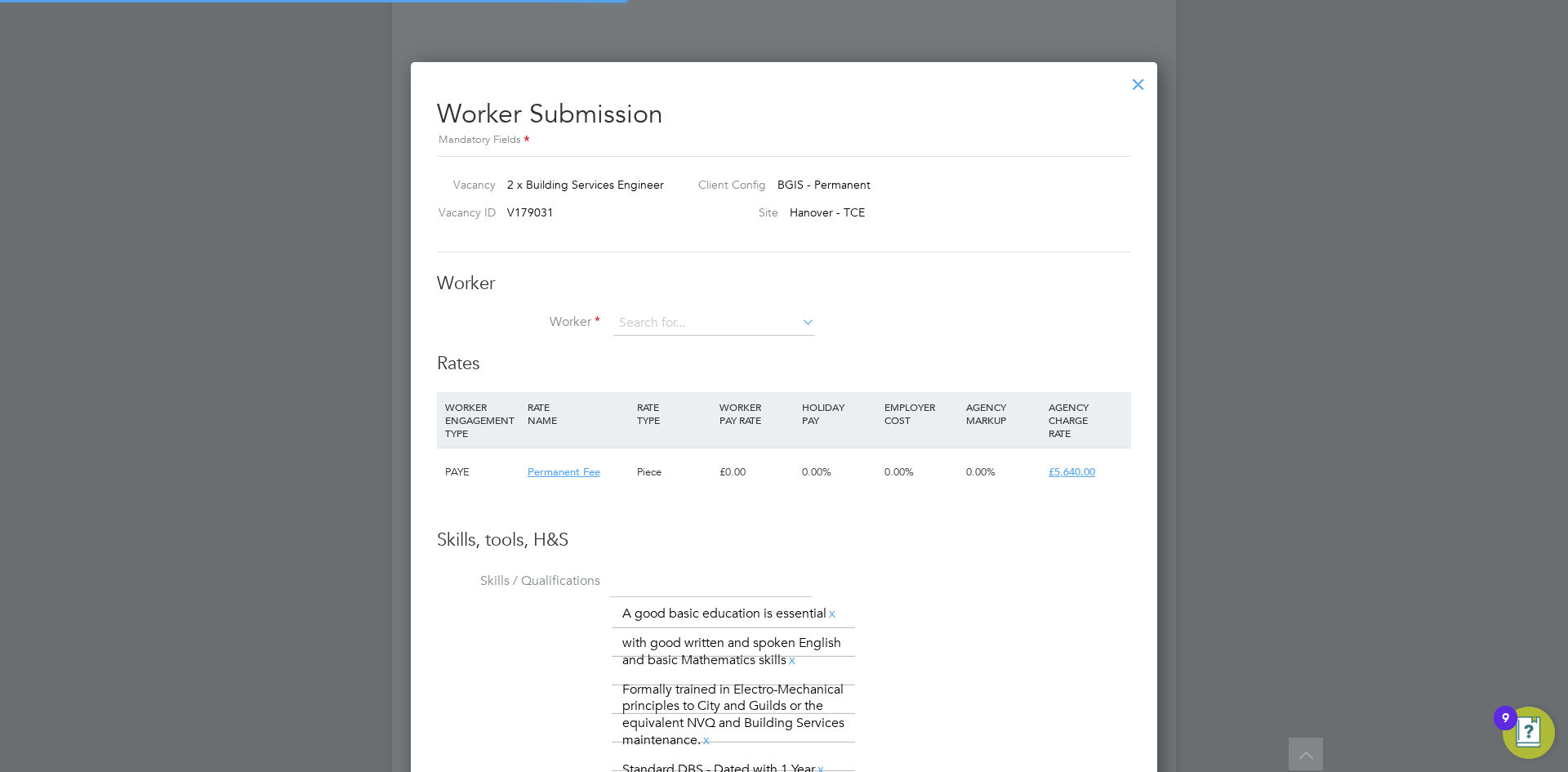
scroll to position [1144, 747]
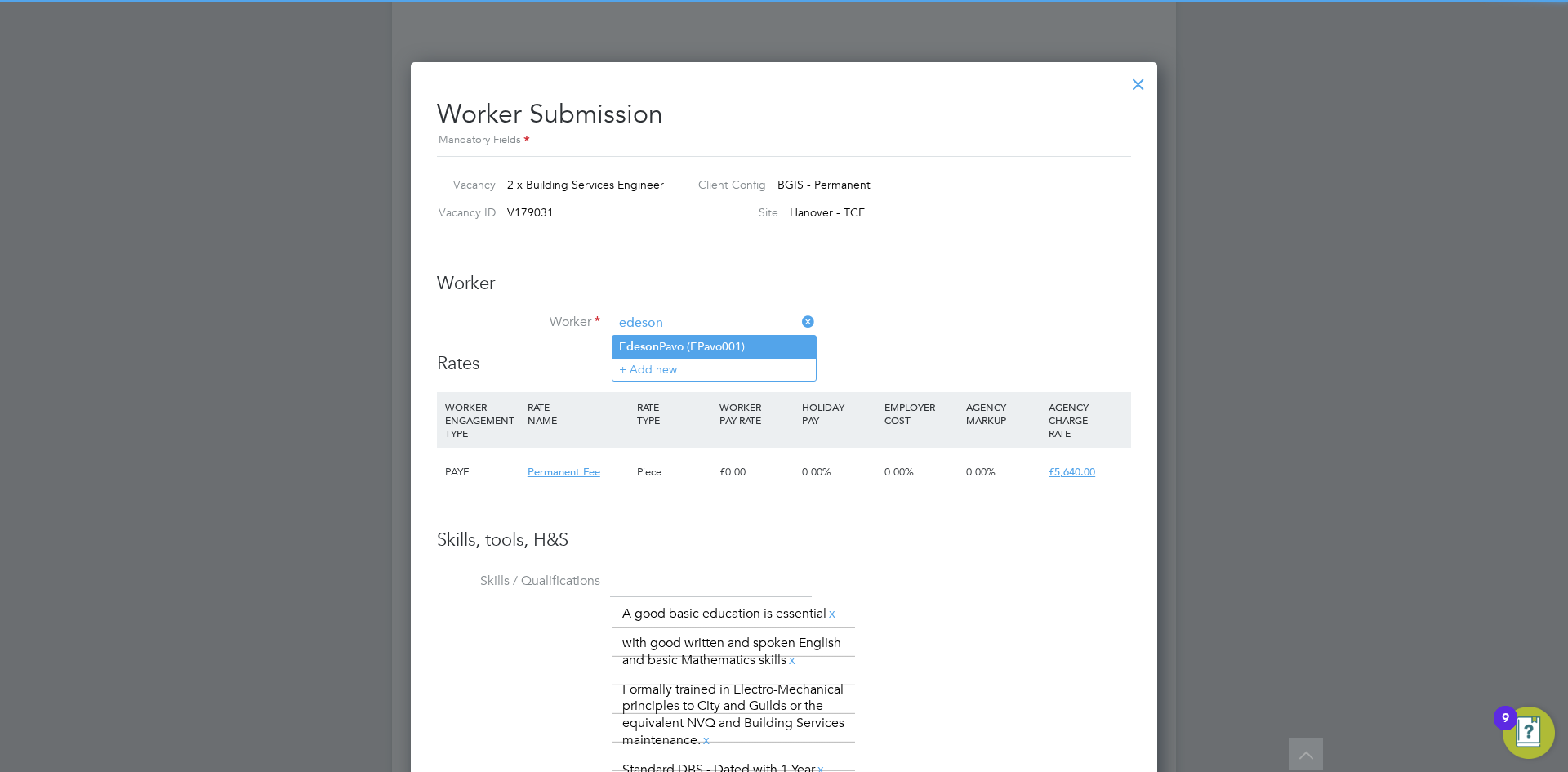
click at [681, 350] on li "Edeson Pavo (EPavo001)" at bounding box center [714, 346] width 203 height 22
type input "Edeson Pavo (EPavo001)"
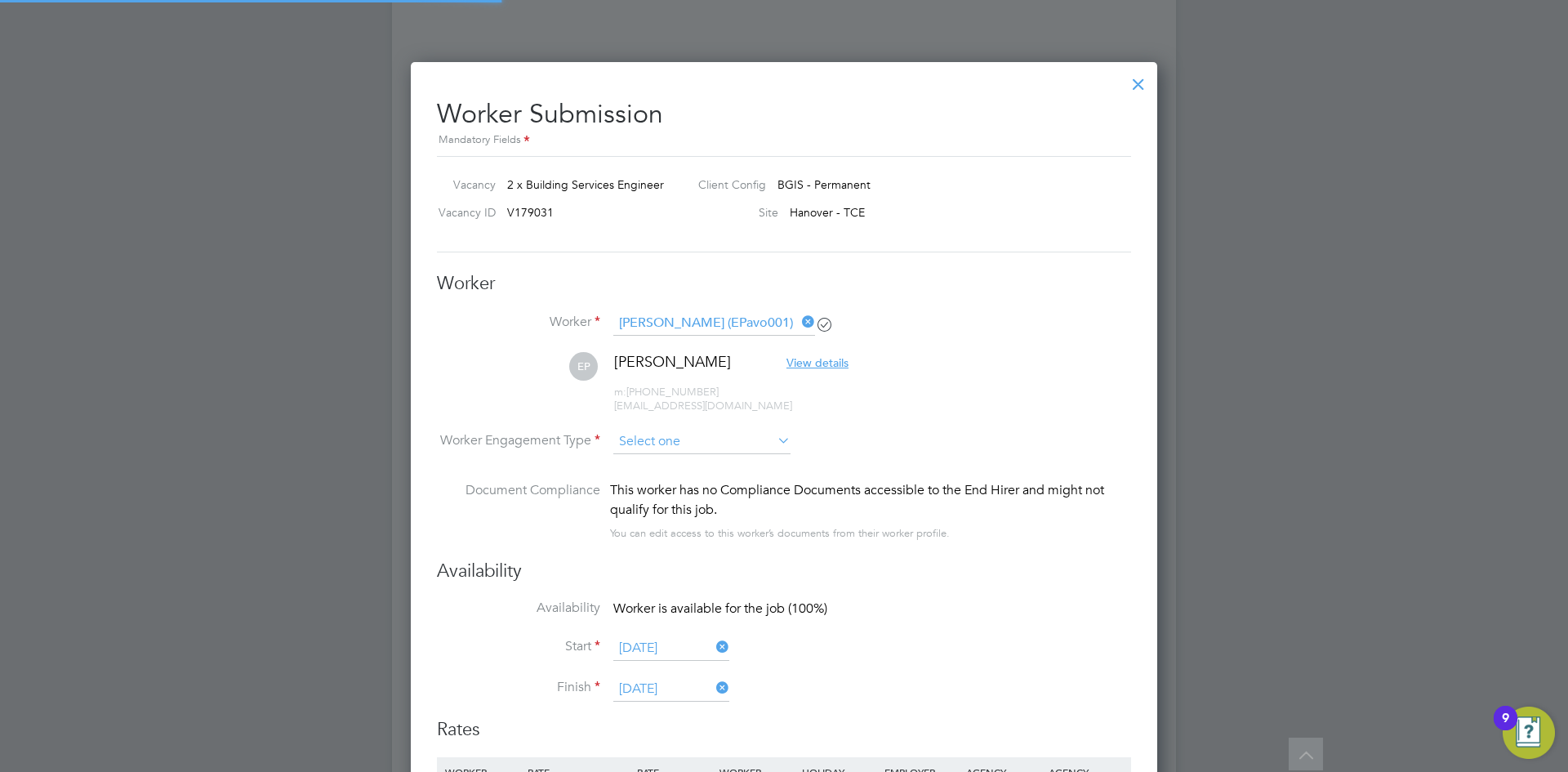
scroll to position [1510, 747]
click at [692, 442] on input at bounding box center [701, 443] width 177 height 25
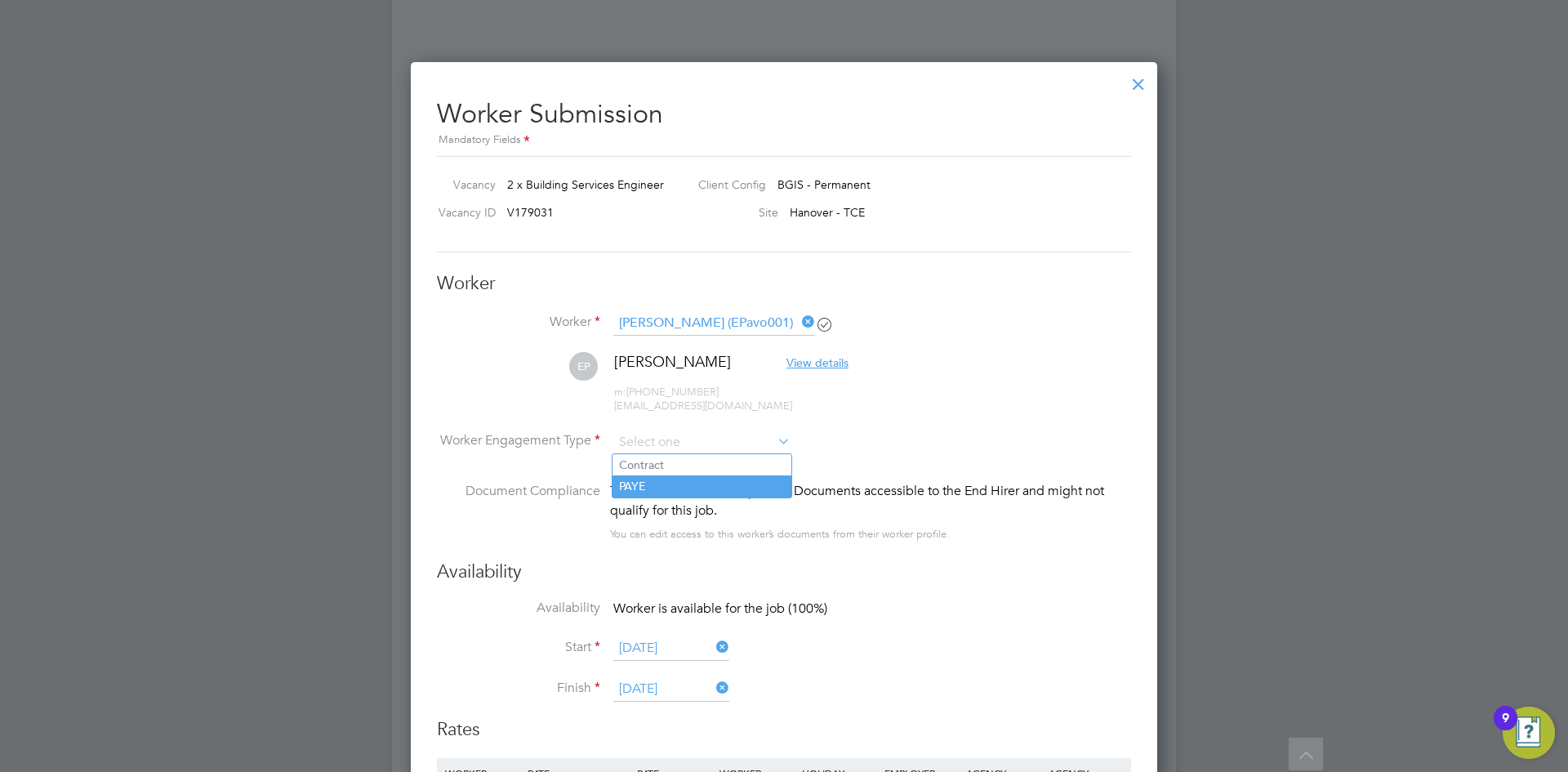
click at [691, 489] on li "PAYE" at bounding box center [701, 486] width 178 height 21
type input "PAYE"
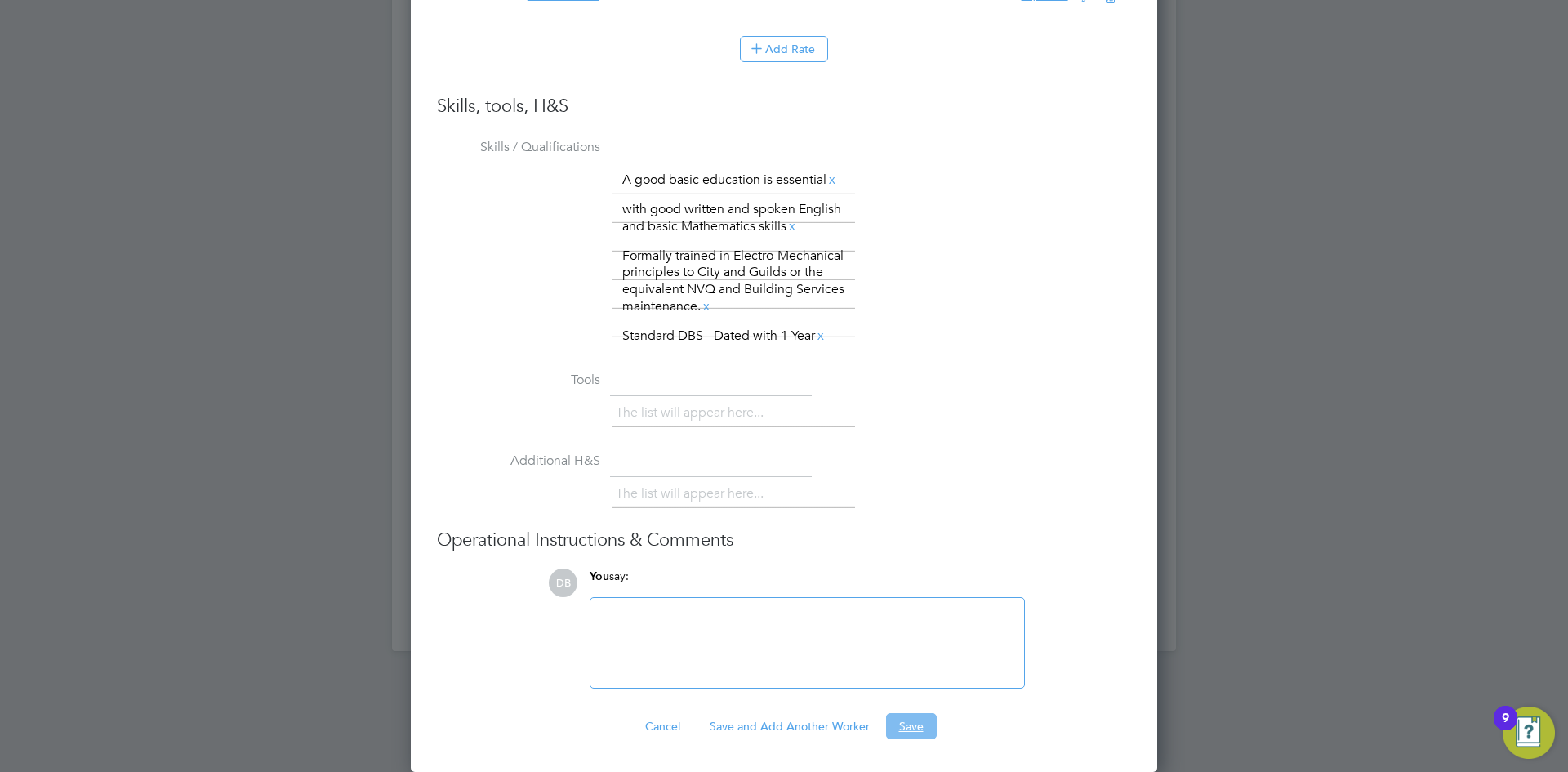
click at [926, 725] on button "Save" at bounding box center [911, 726] width 51 height 26
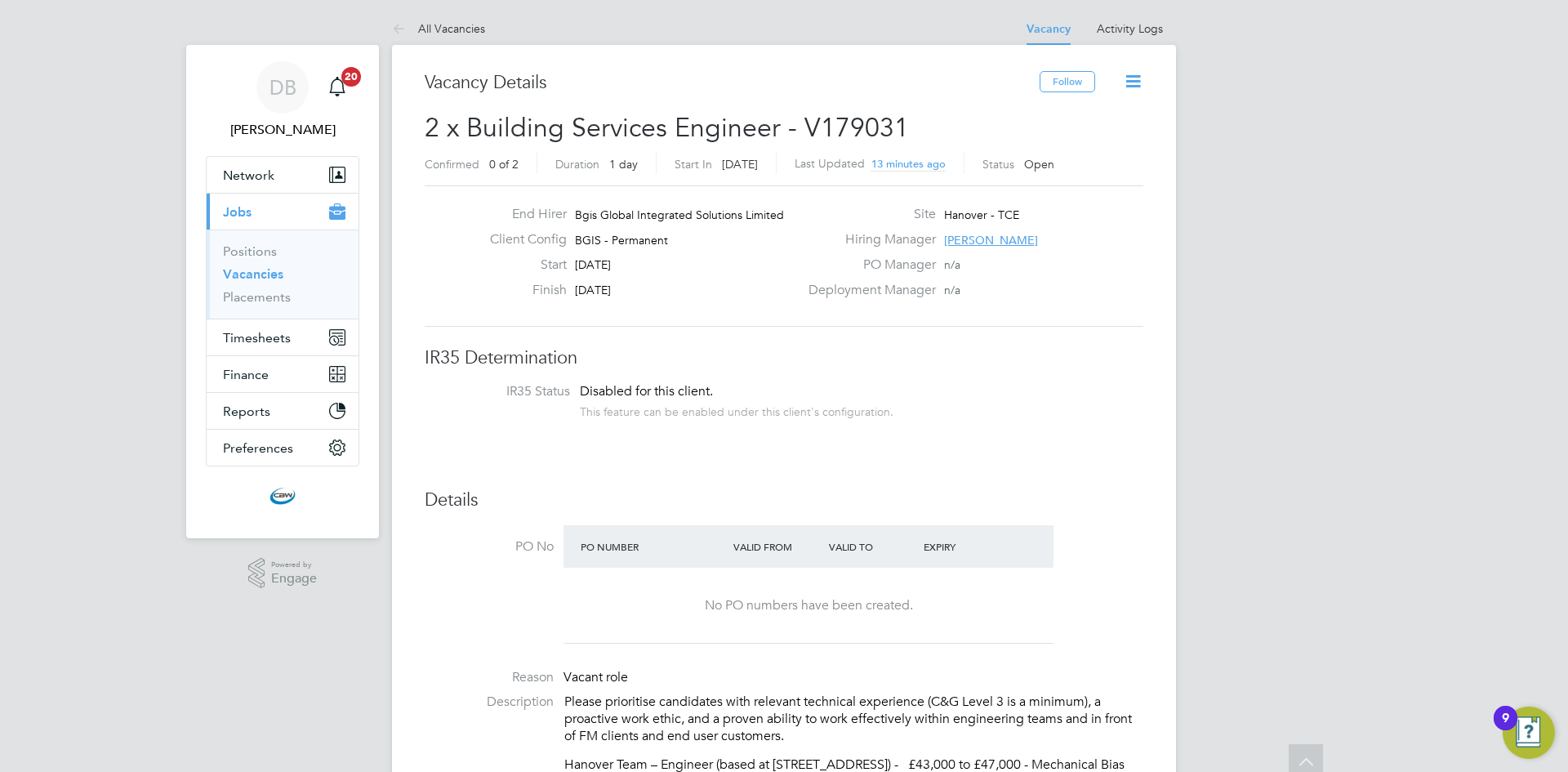
scroll to position [0, 0]
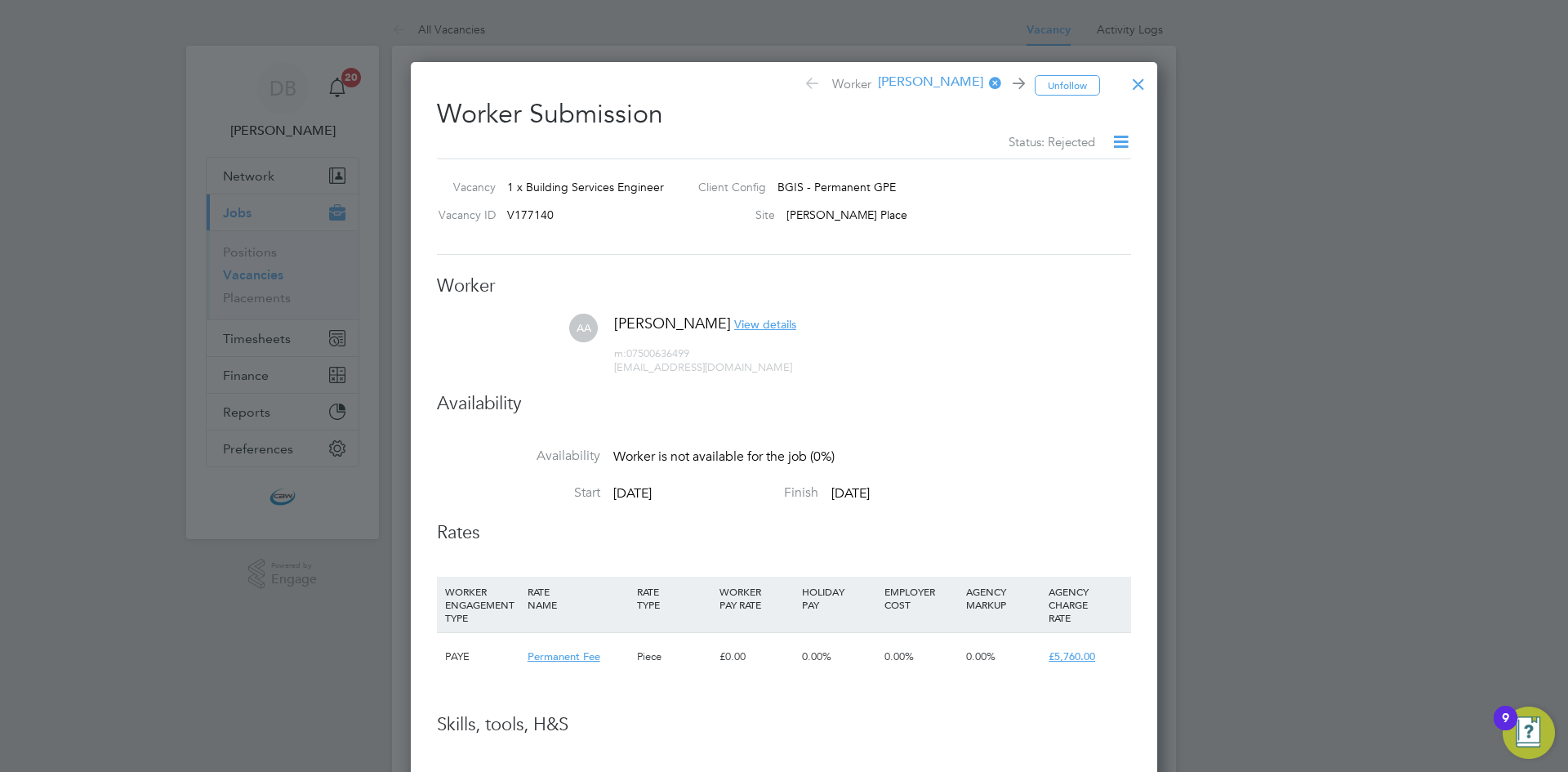
click at [1138, 81] on div at bounding box center [1138, 80] width 29 height 29
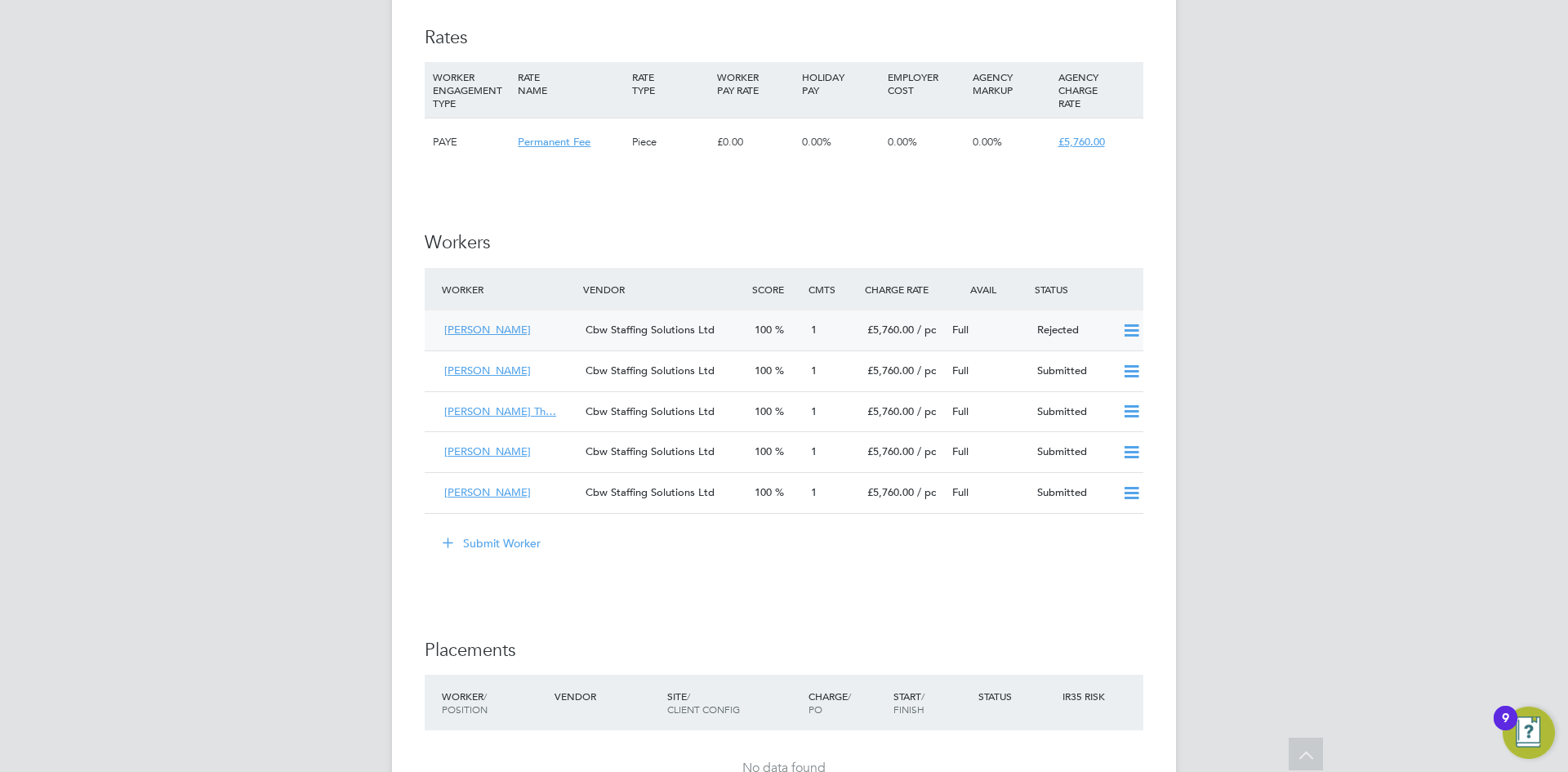
click at [624, 342] on div "Cbw Staffing Solutions Ltd" at bounding box center [663, 330] width 169 height 27
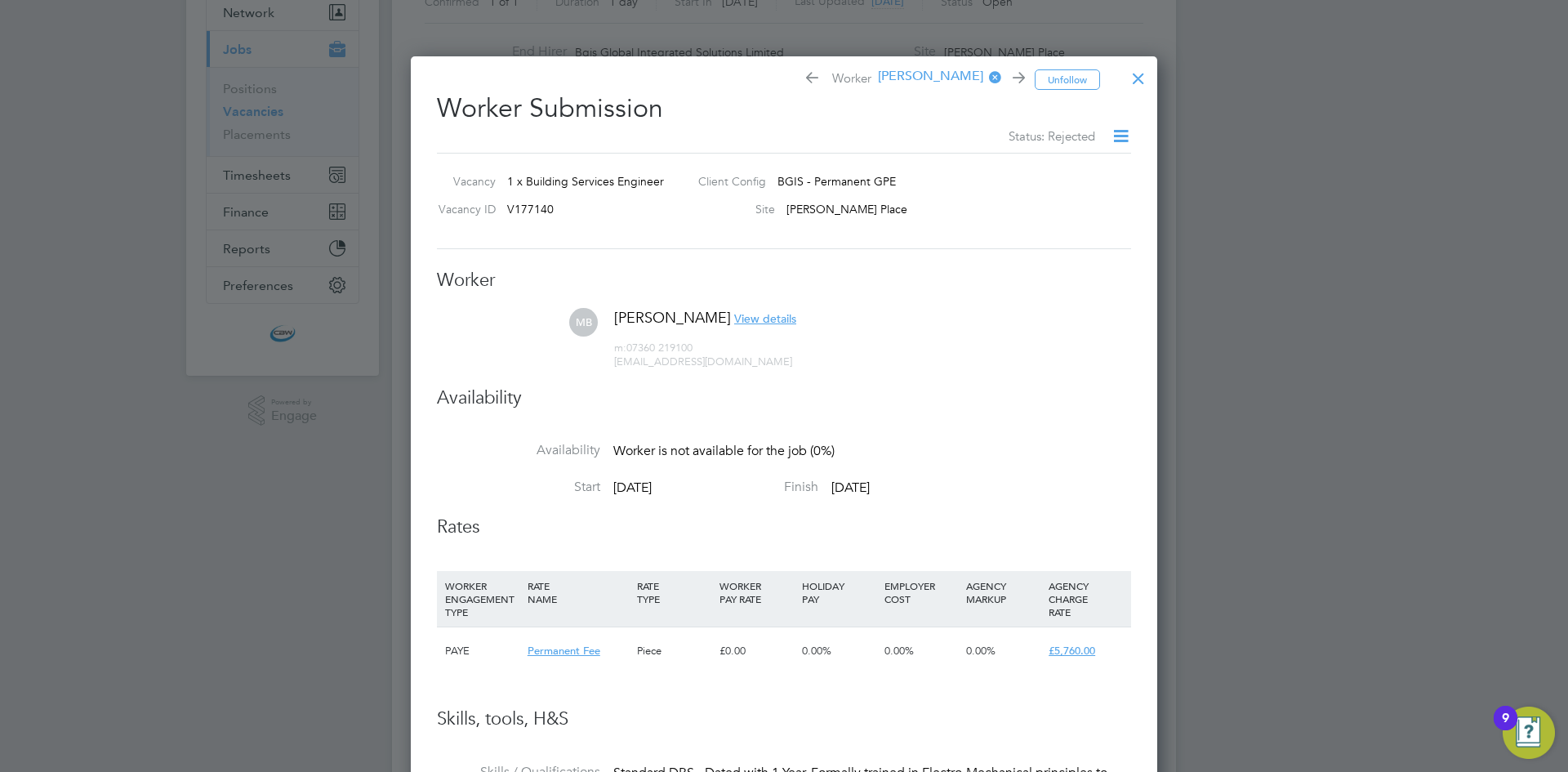
click at [1139, 65] on div at bounding box center [1138, 74] width 29 height 29
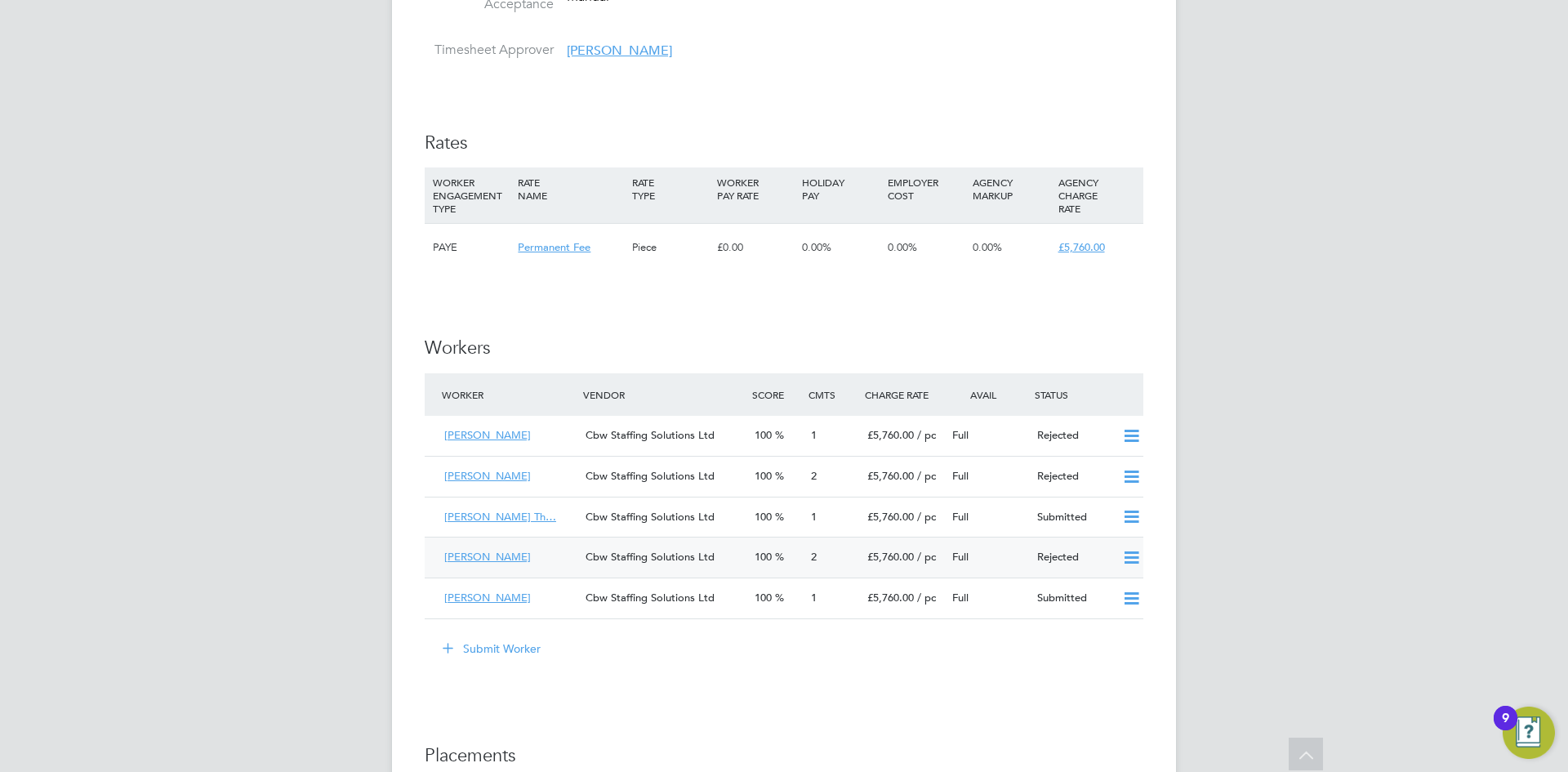
click at [658, 558] on span "Cbw Staffing Solutions Ltd" at bounding box center [650, 556] width 129 height 14
